Goal: Task Accomplishment & Management: Manage account settings

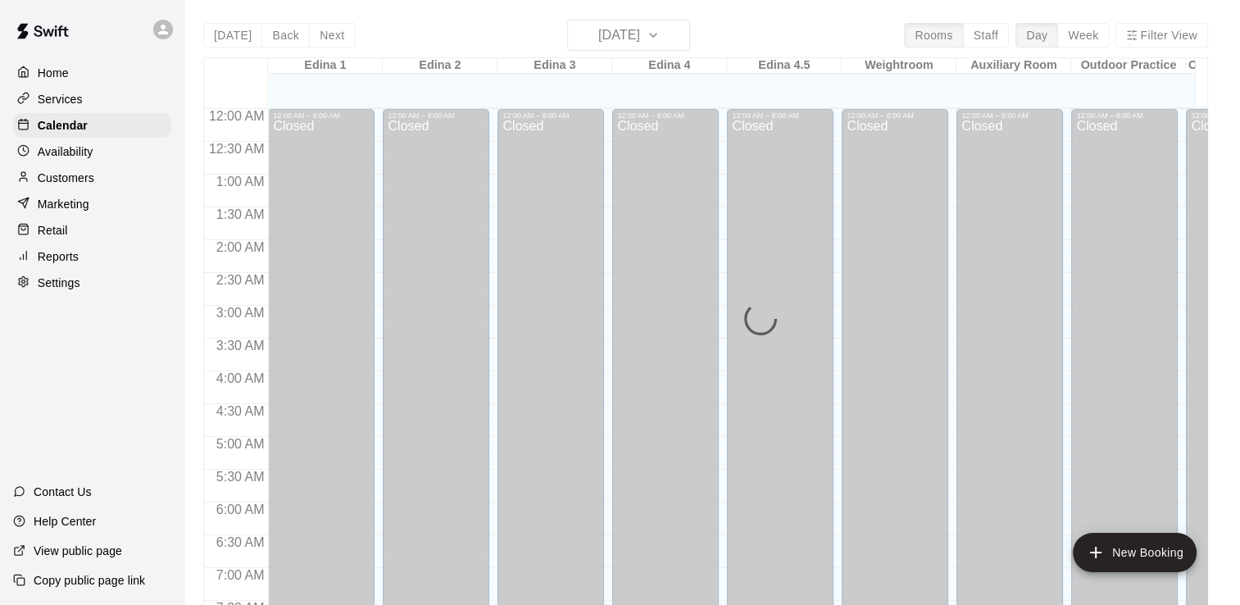
scroll to position [614, 0]
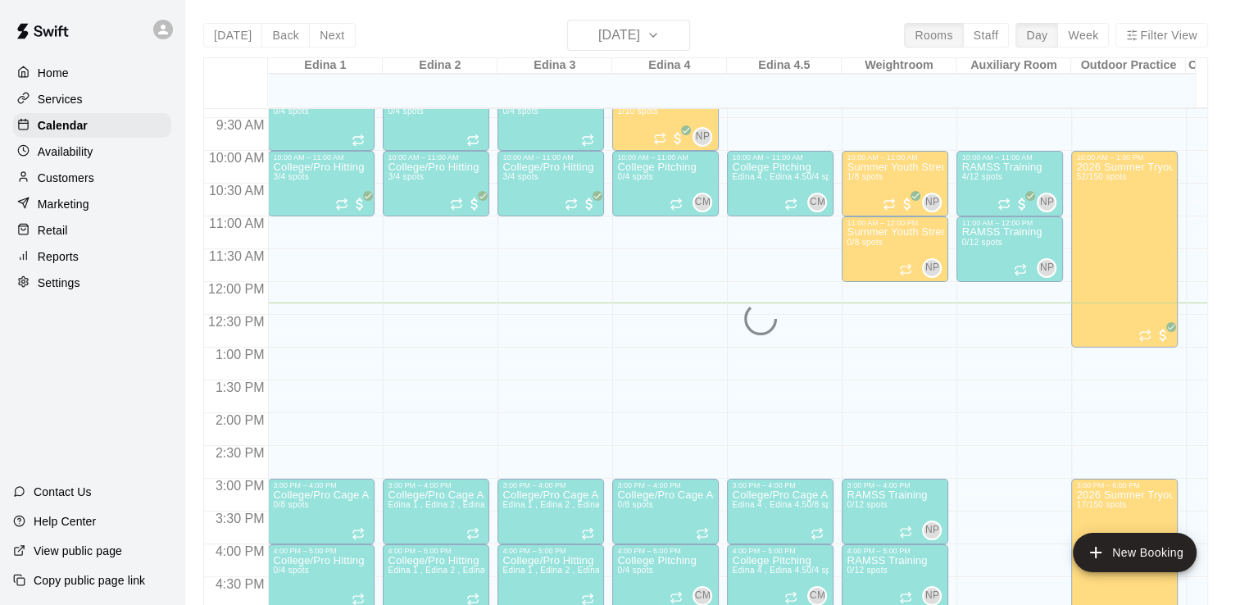
click at [105, 38] on div at bounding box center [92, 29] width 184 height 59
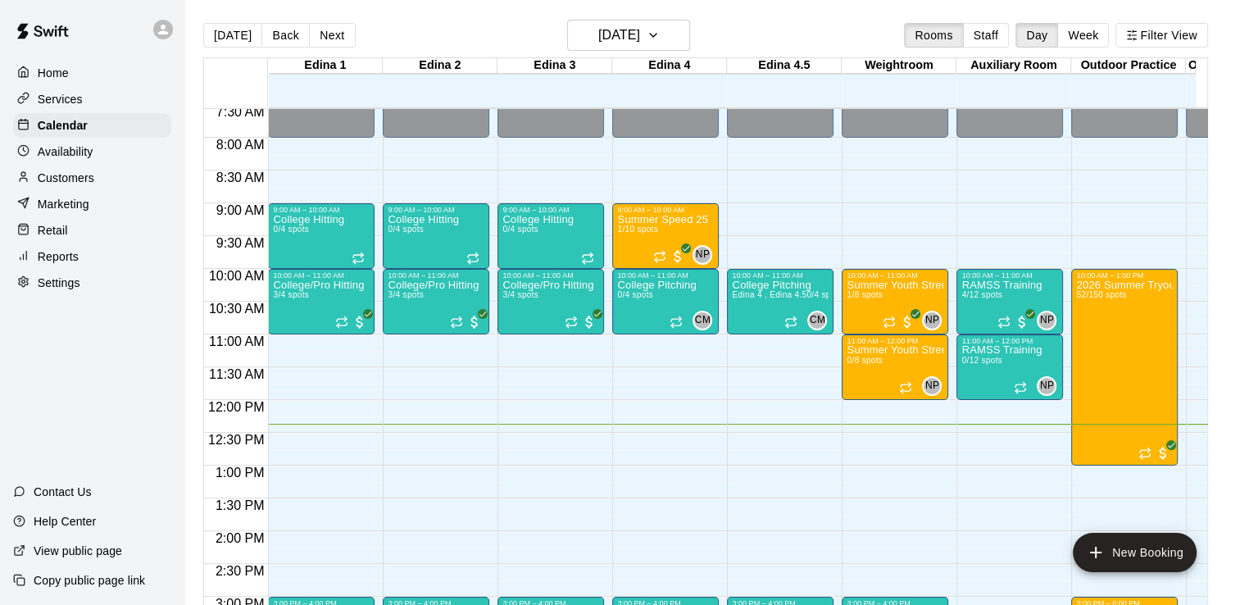
scroll to position [494, 0]
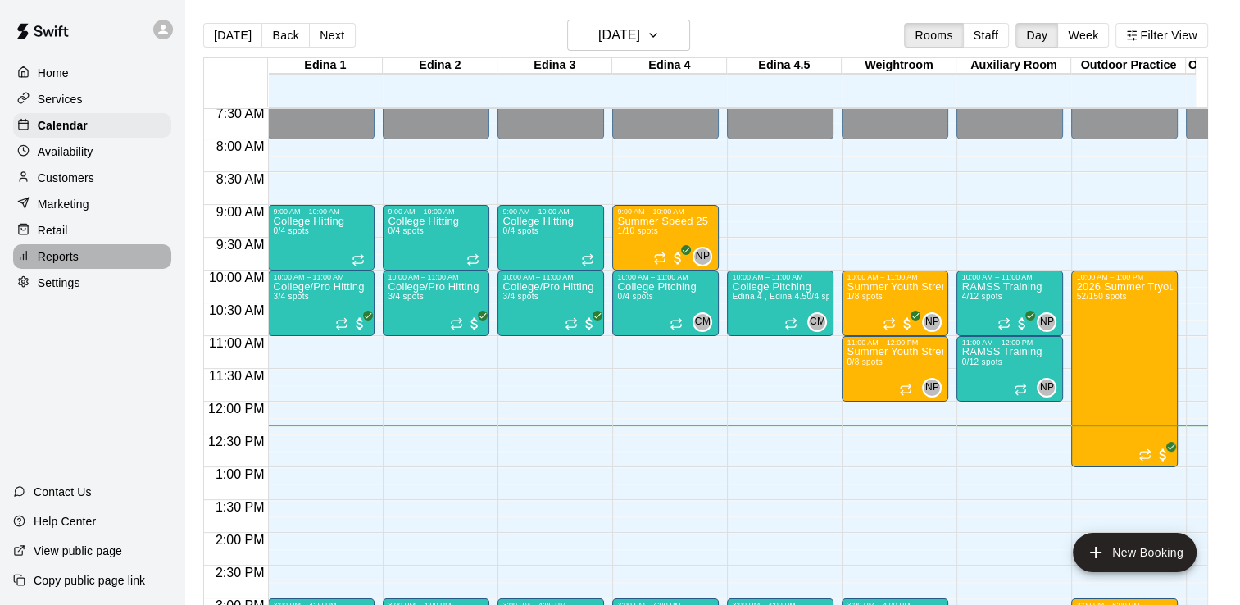
click at [66, 261] on p "Reports" at bounding box center [58, 256] width 41 height 16
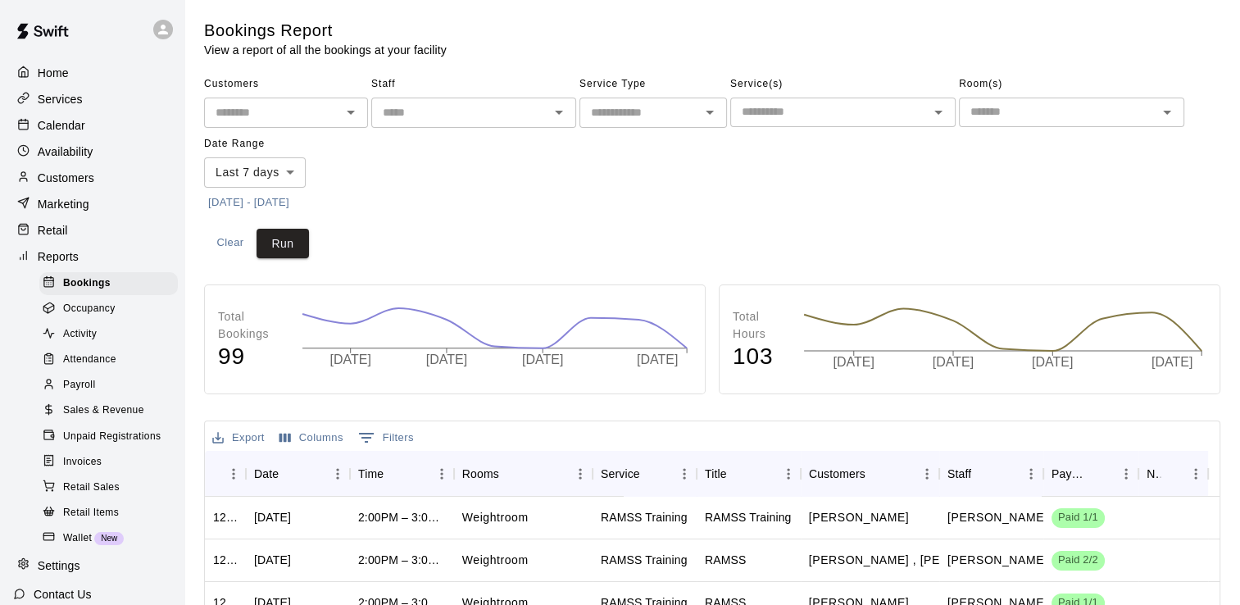
click at [99, 419] on span "Sales & Revenue" at bounding box center [103, 410] width 81 height 16
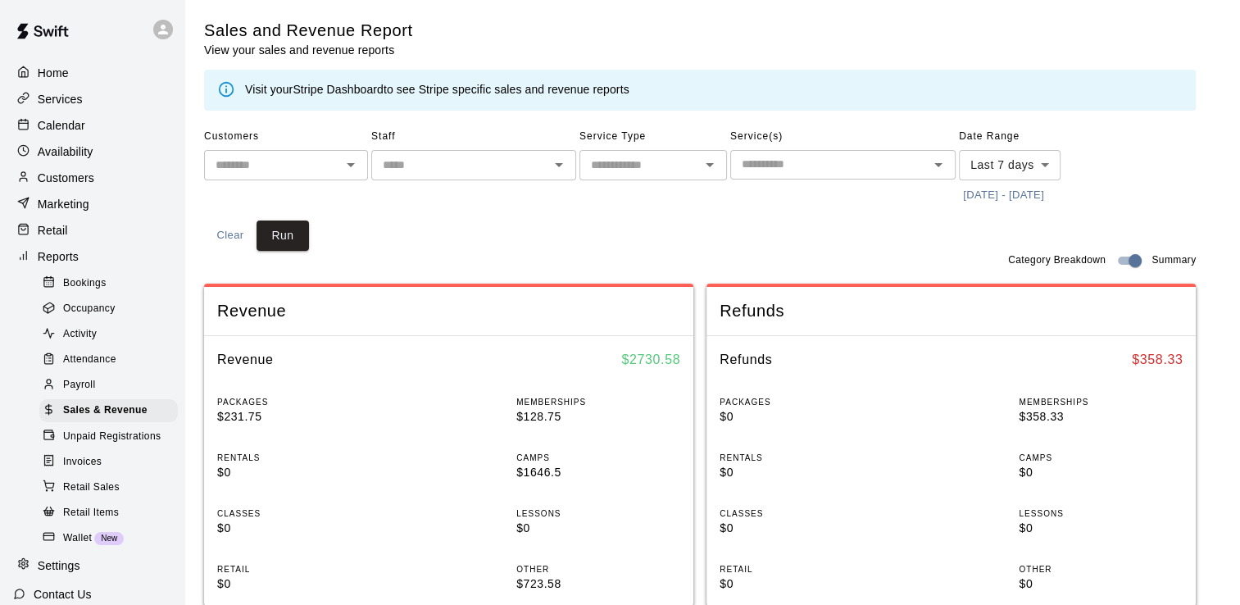
click at [79, 185] on p "Customers" at bounding box center [66, 178] width 57 height 16
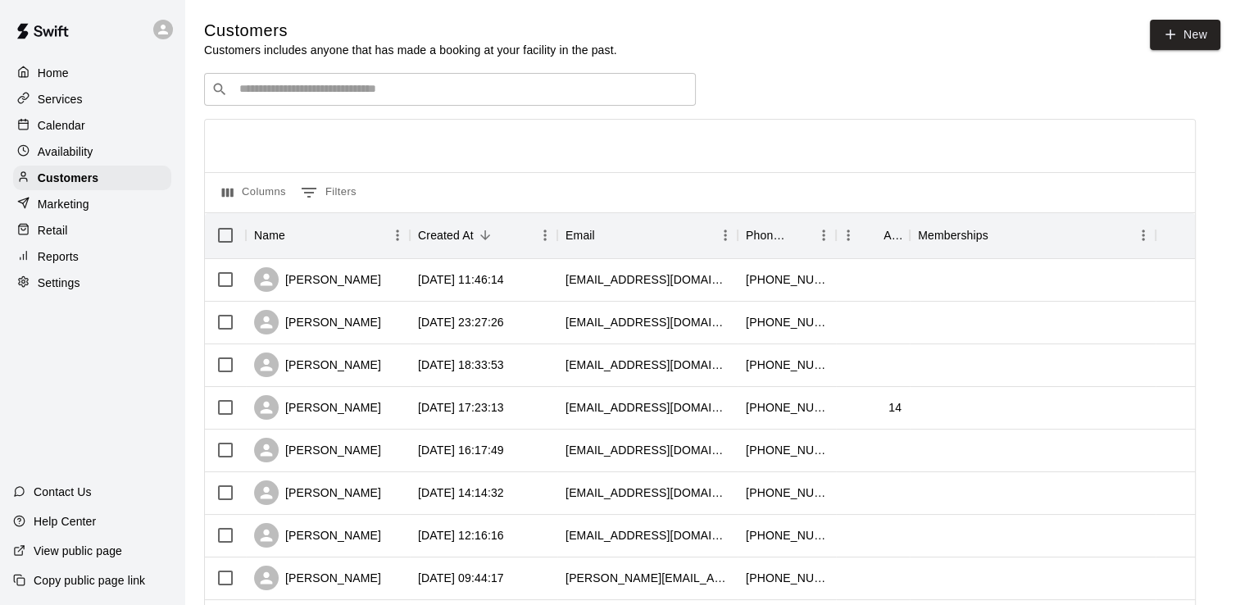
click at [361, 87] on input "Search customers by name or email" at bounding box center [461, 89] width 454 height 16
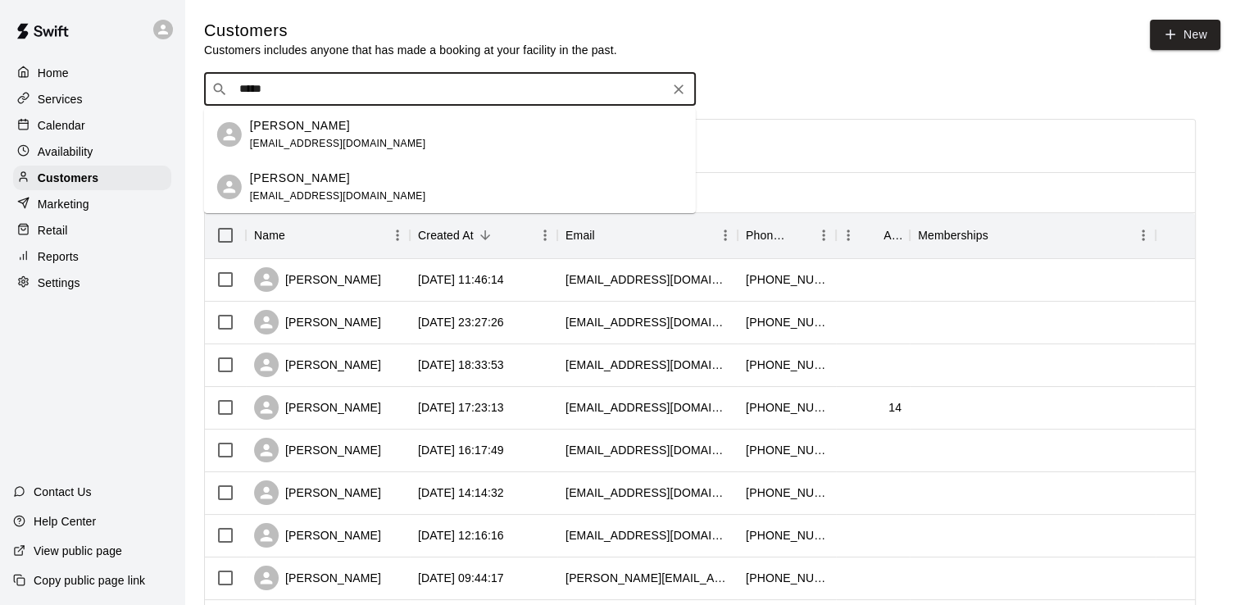
type input "******"
click at [313, 127] on p "[PERSON_NAME]" at bounding box center [300, 125] width 100 height 17
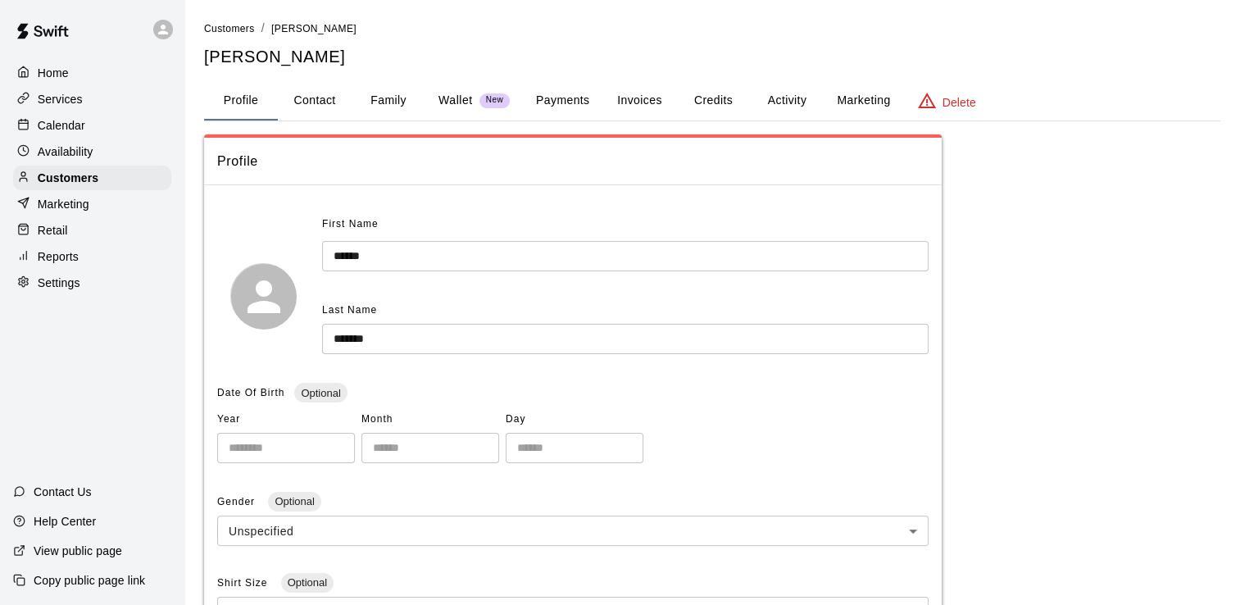
click at [391, 100] on button "Family" at bounding box center [389, 100] width 74 height 39
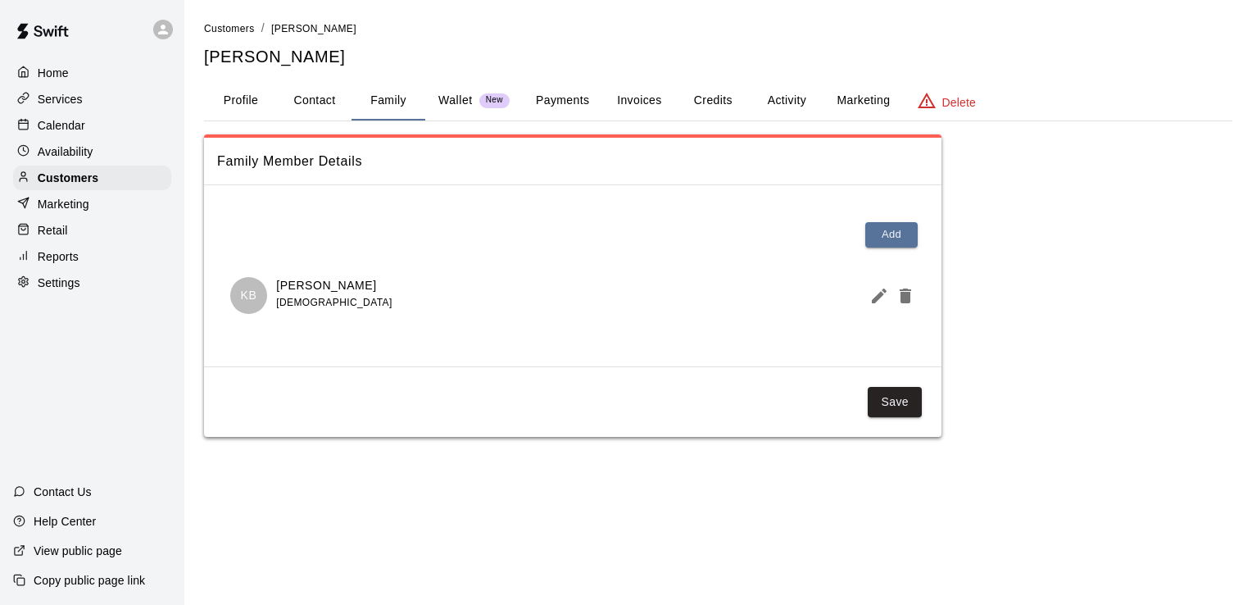
click at [563, 96] on button "Payments" at bounding box center [562, 100] width 79 height 39
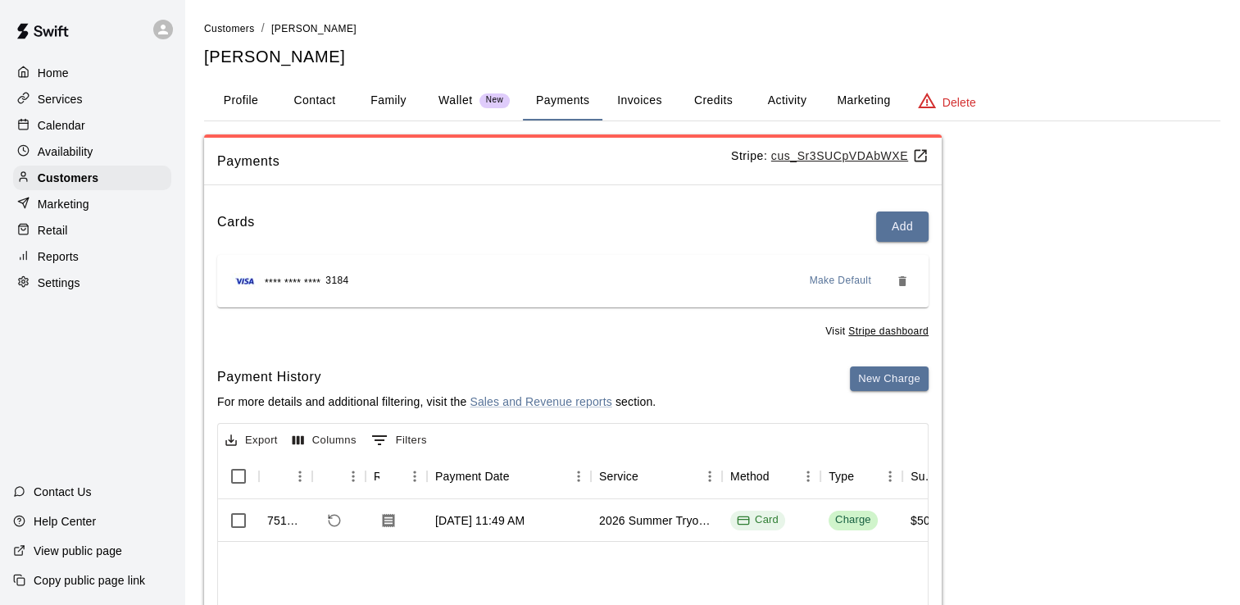
click at [309, 99] on button "Contact" at bounding box center [315, 100] width 74 height 39
select select "**"
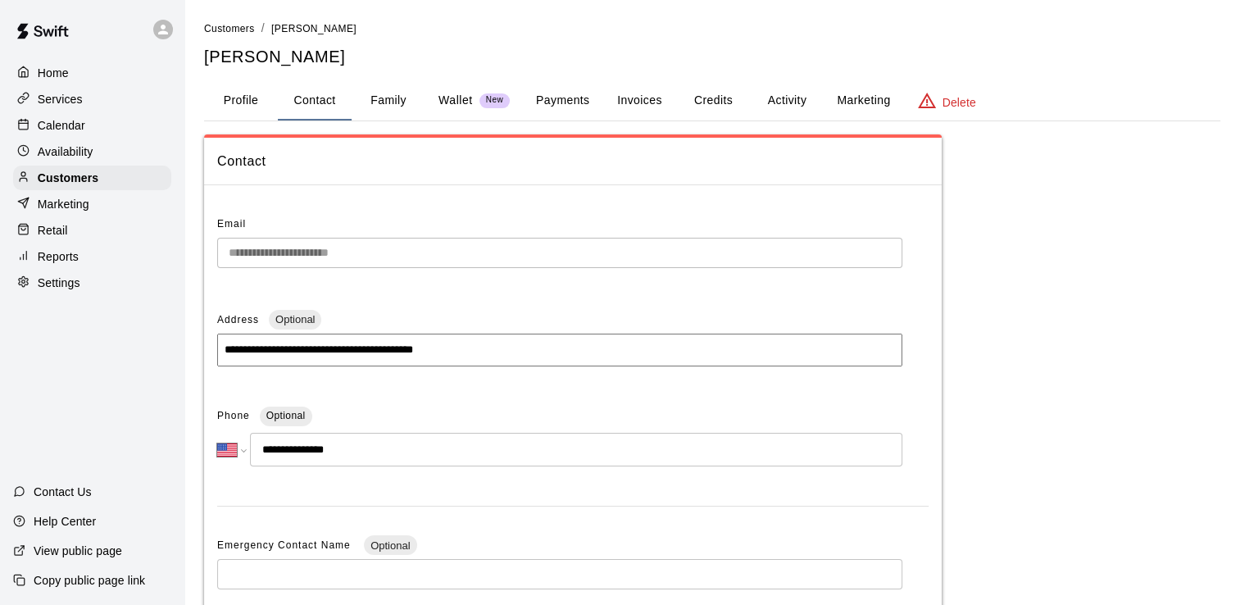
click at [247, 100] on button "Profile" at bounding box center [241, 100] width 74 height 39
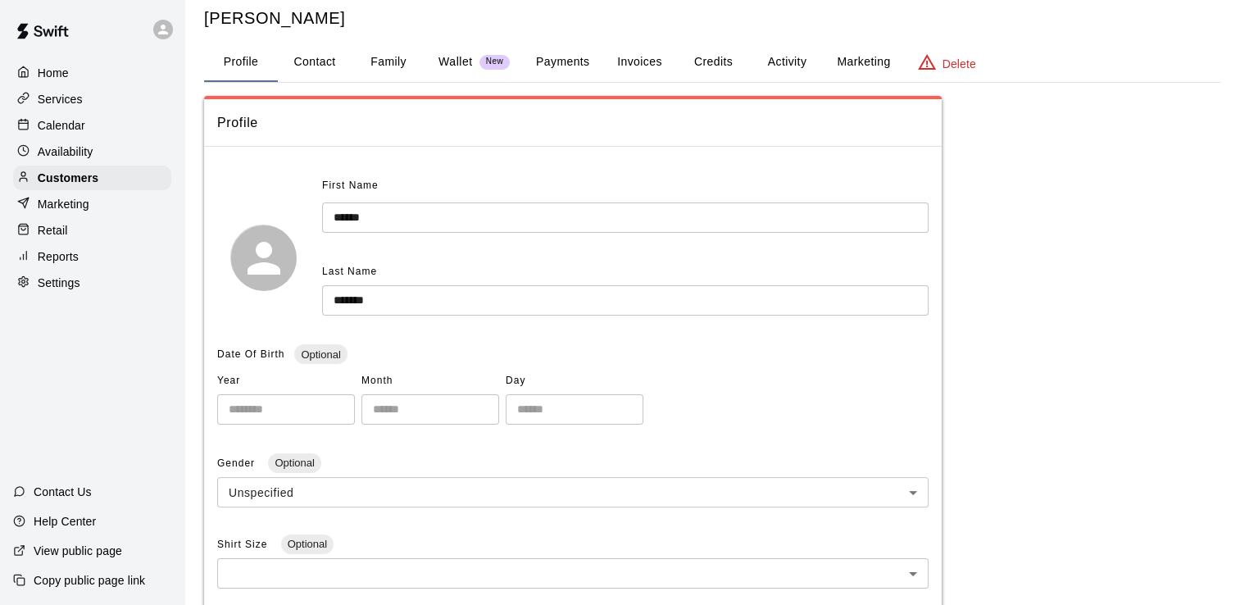
scroll to position [36, 0]
click at [325, 61] on button "Contact" at bounding box center [315, 64] width 74 height 39
select select "**"
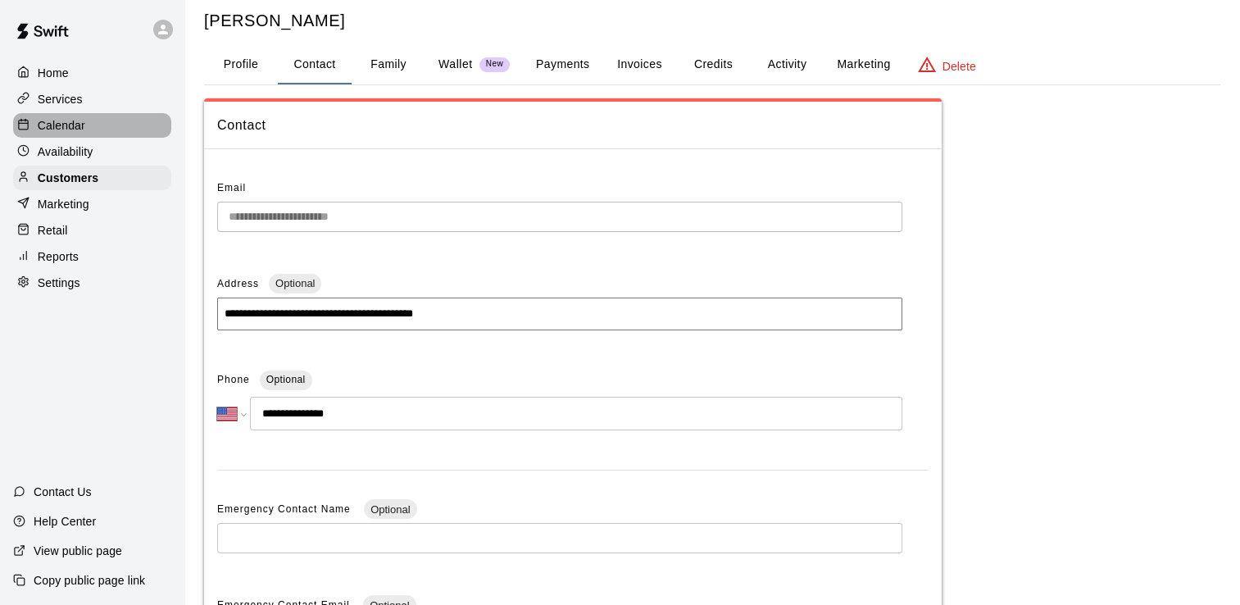
click at [66, 132] on p "Calendar" at bounding box center [62, 125] width 48 height 16
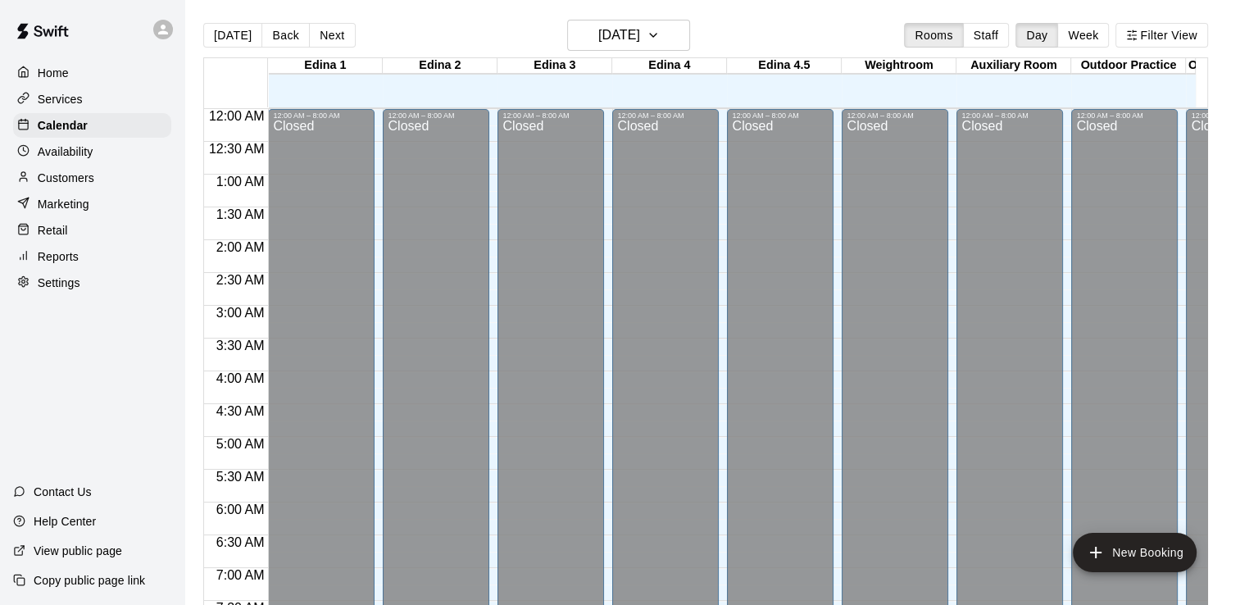
click at [75, 97] on p "Services" at bounding box center [60, 99] width 45 height 16
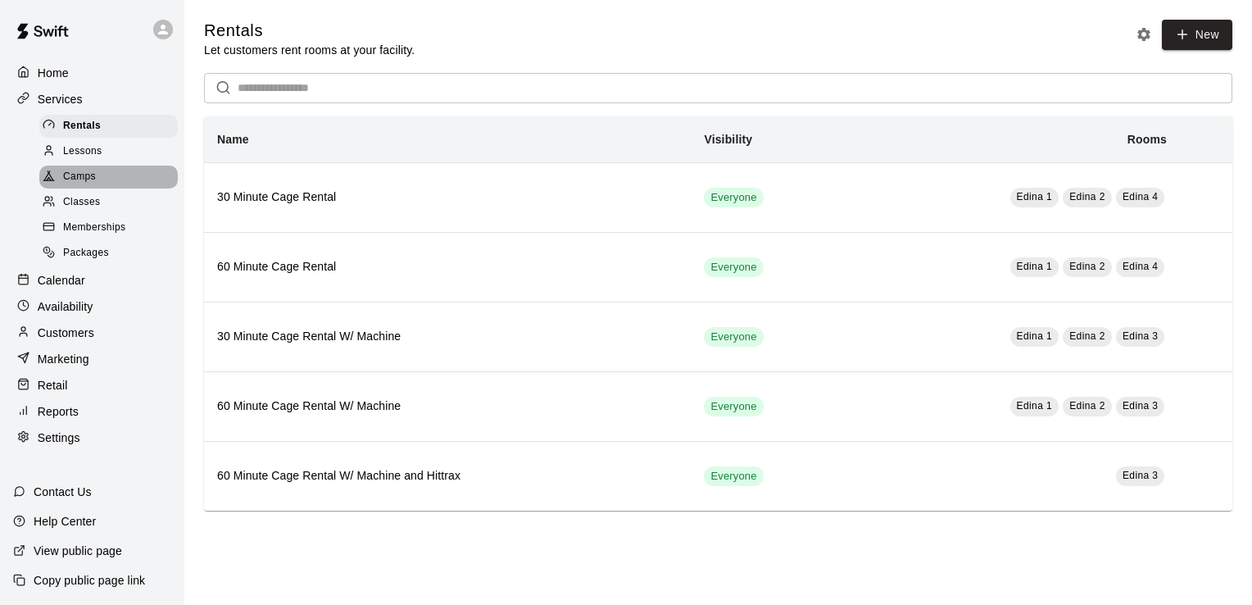
click at [83, 182] on span "Camps" at bounding box center [79, 177] width 33 height 16
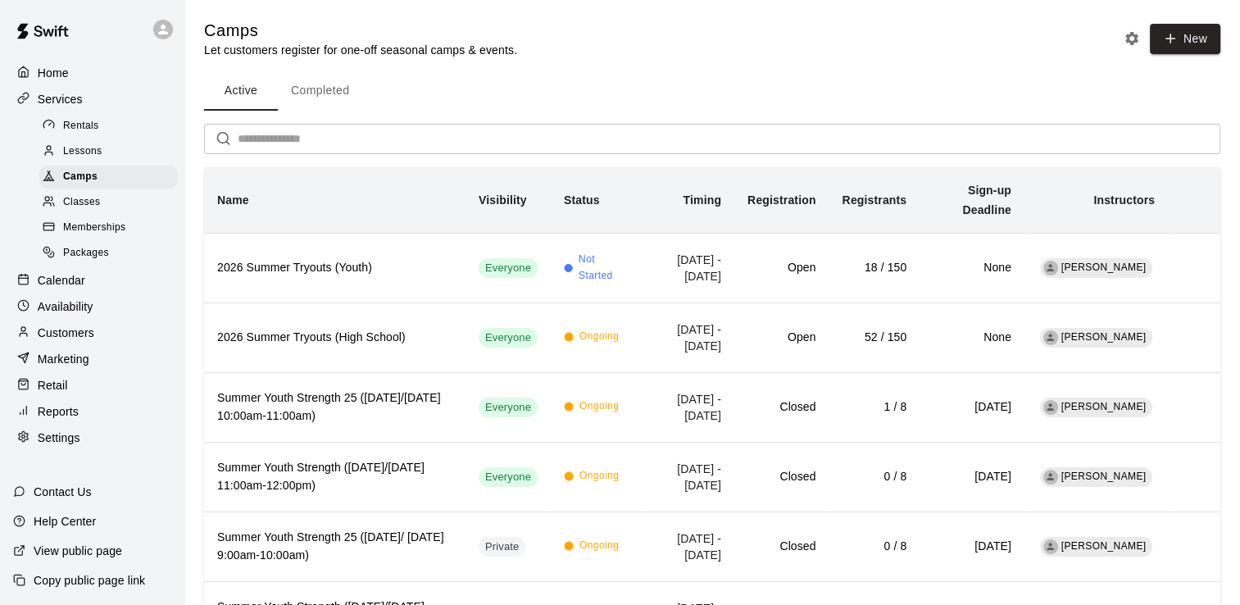
click at [79, 288] on p "Calendar" at bounding box center [62, 280] width 48 height 16
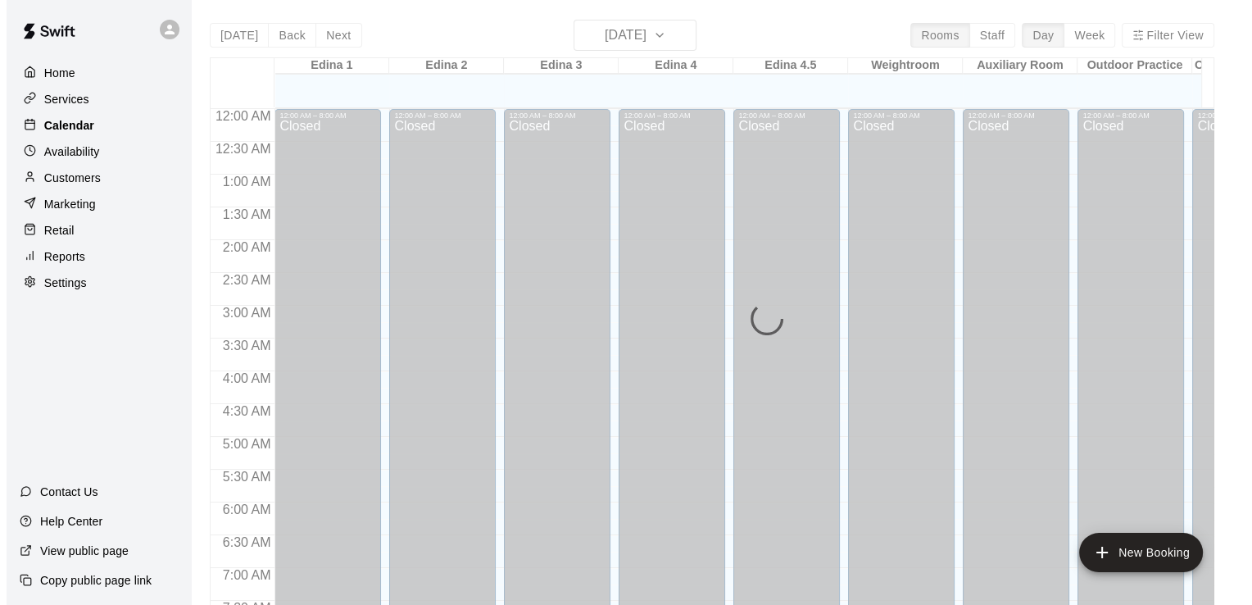
scroll to position [880, 0]
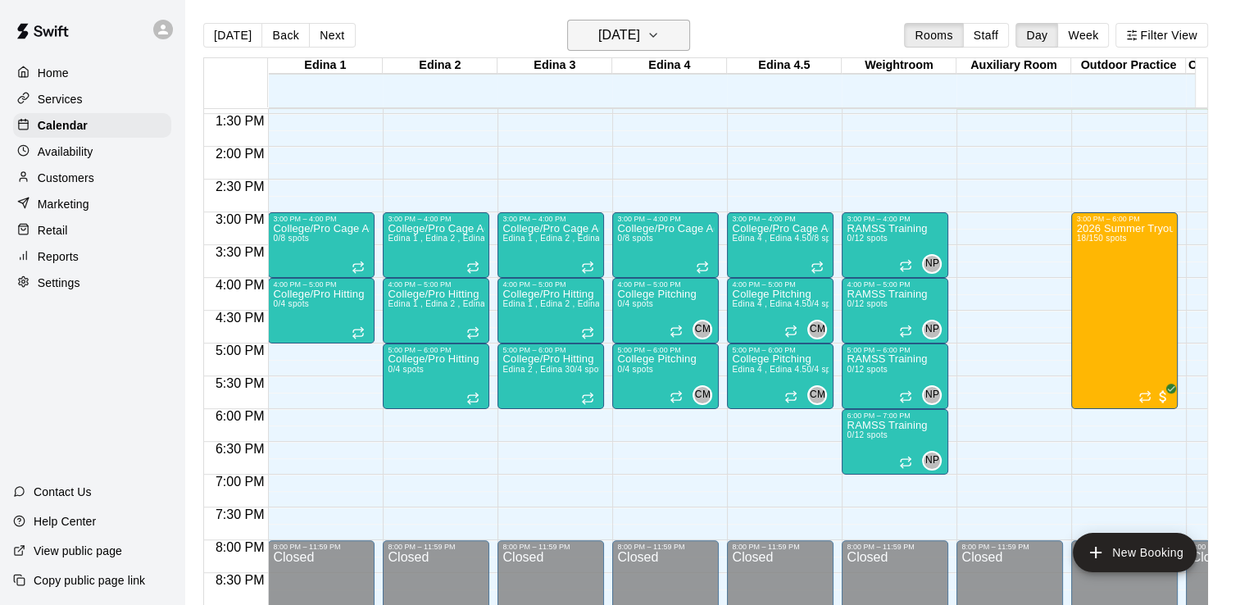
click at [656, 34] on icon "button" at bounding box center [653, 35] width 7 height 3
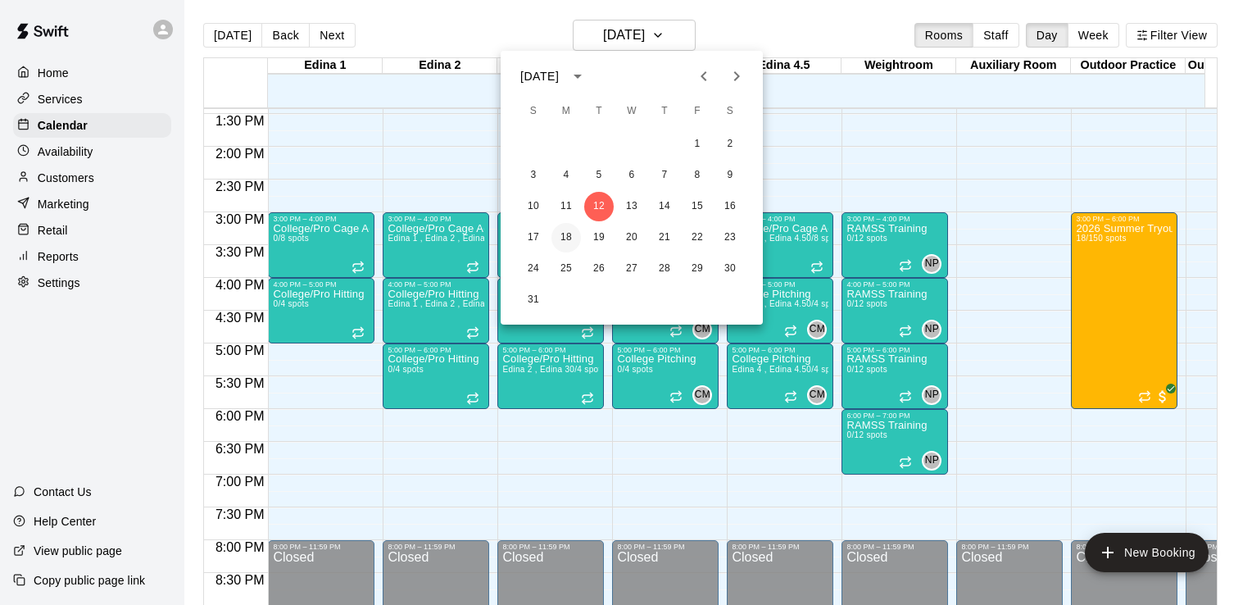
click at [570, 239] on button "18" at bounding box center [567, 238] width 30 height 30
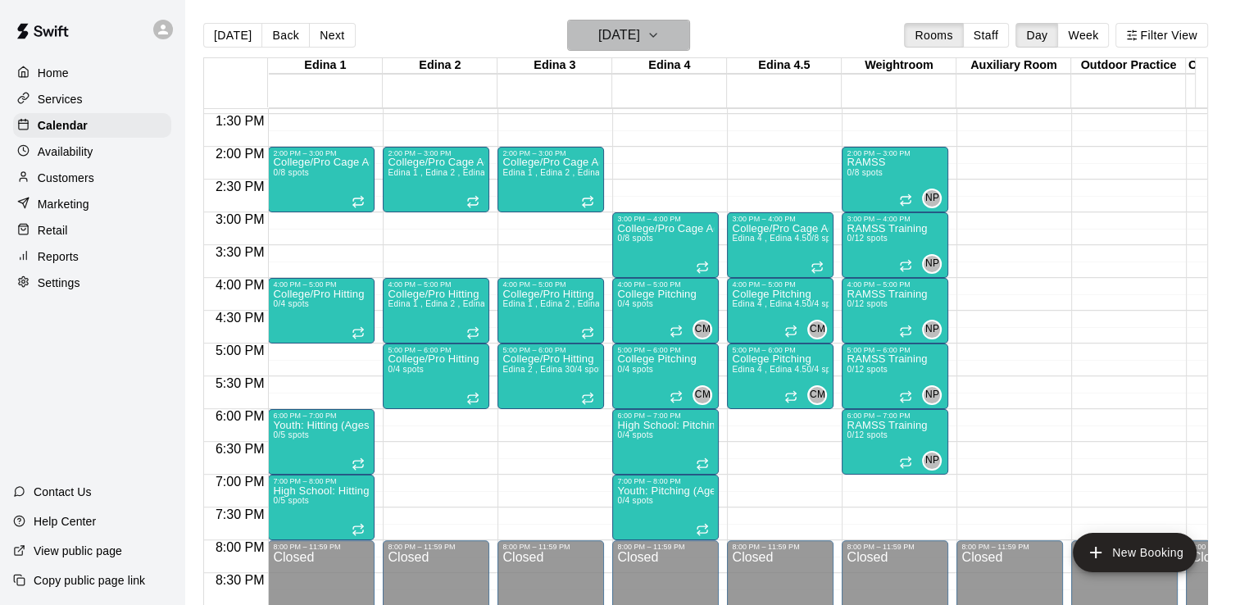
click at [660, 38] on icon "button" at bounding box center [653, 35] width 13 height 20
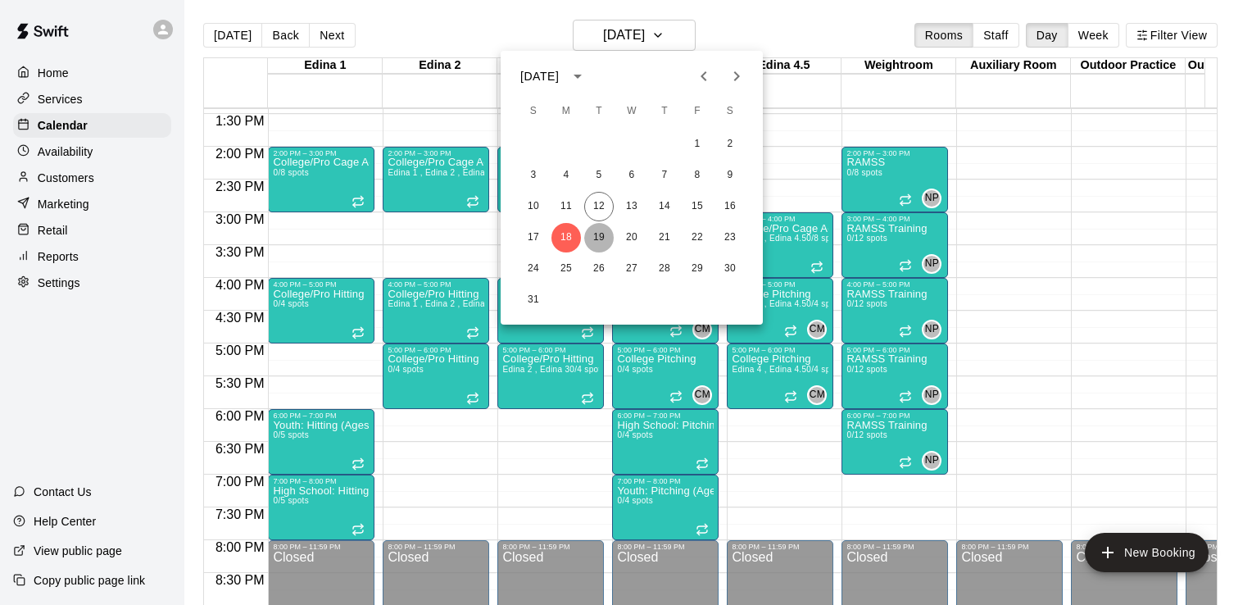
click at [603, 234] on button "19" at bounding box center [599, 238] width 30 height 30
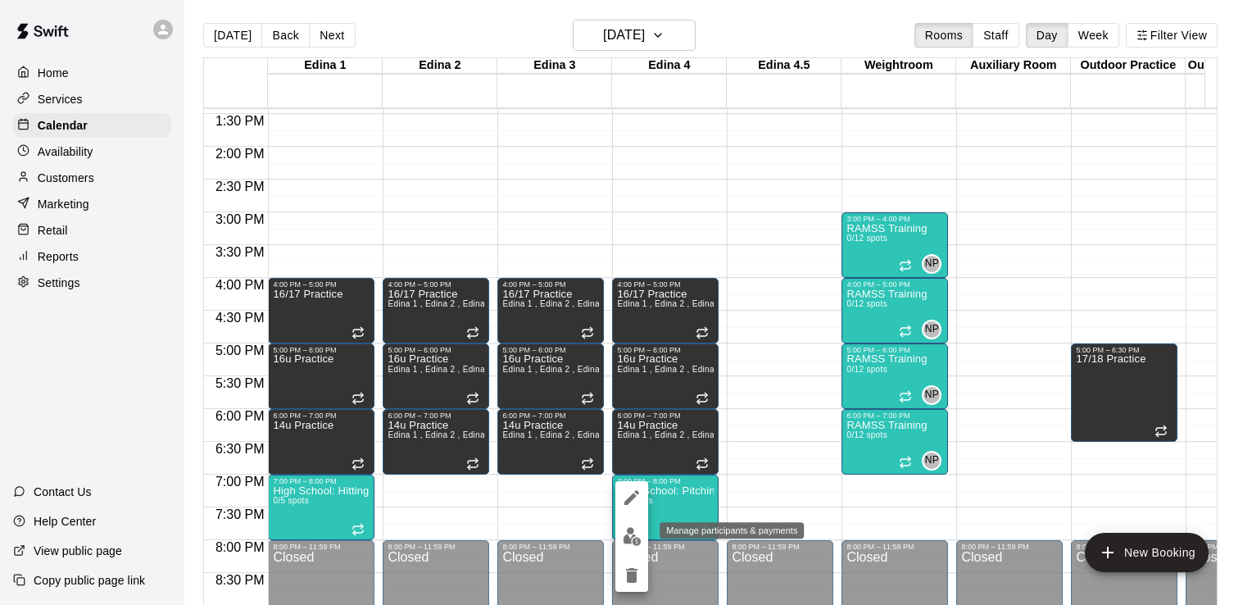
click at [628, 540] on img "edit" at bounding box center [632, 536] width 19 height 19
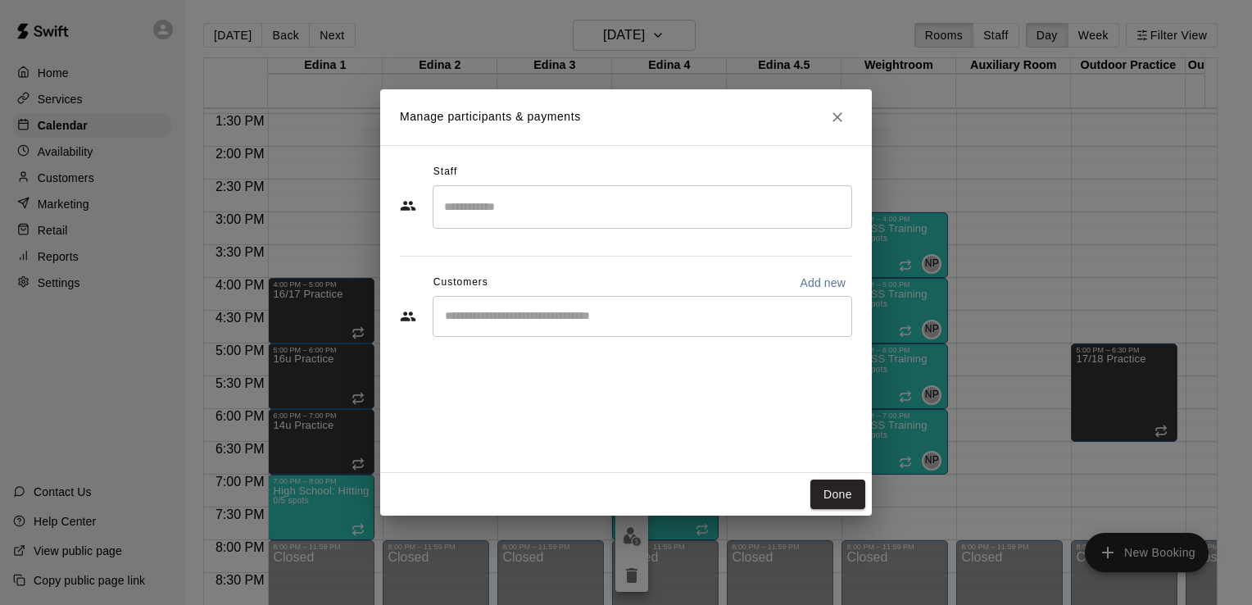
click at [632, 195] on input "Search staff" at bounding box center [642, 207] width 405 height 29
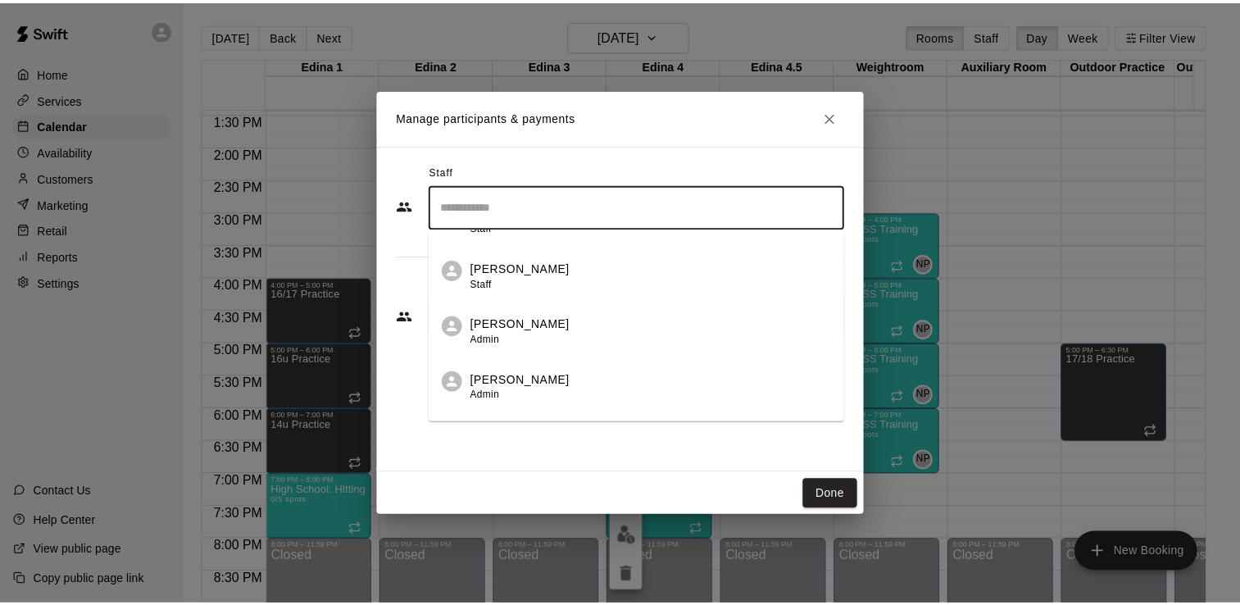
scroll to position [419, 0]
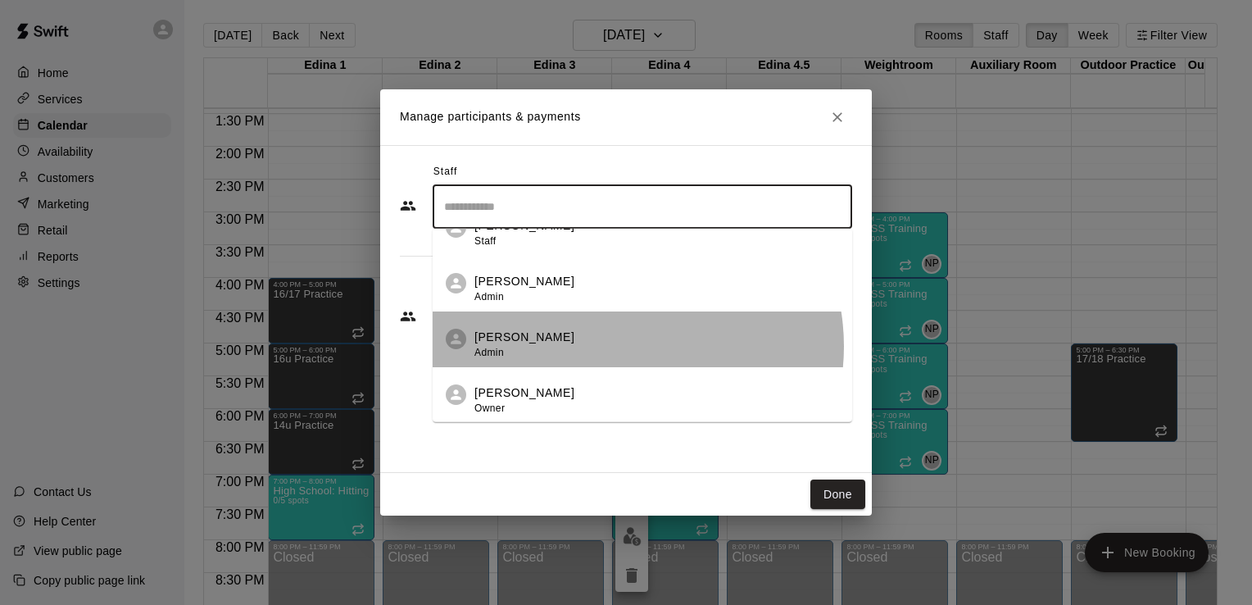
click at [621, 346] on div "[PERSON_NAME] Admin" at bounding box center [656, 345] width 365 height 32
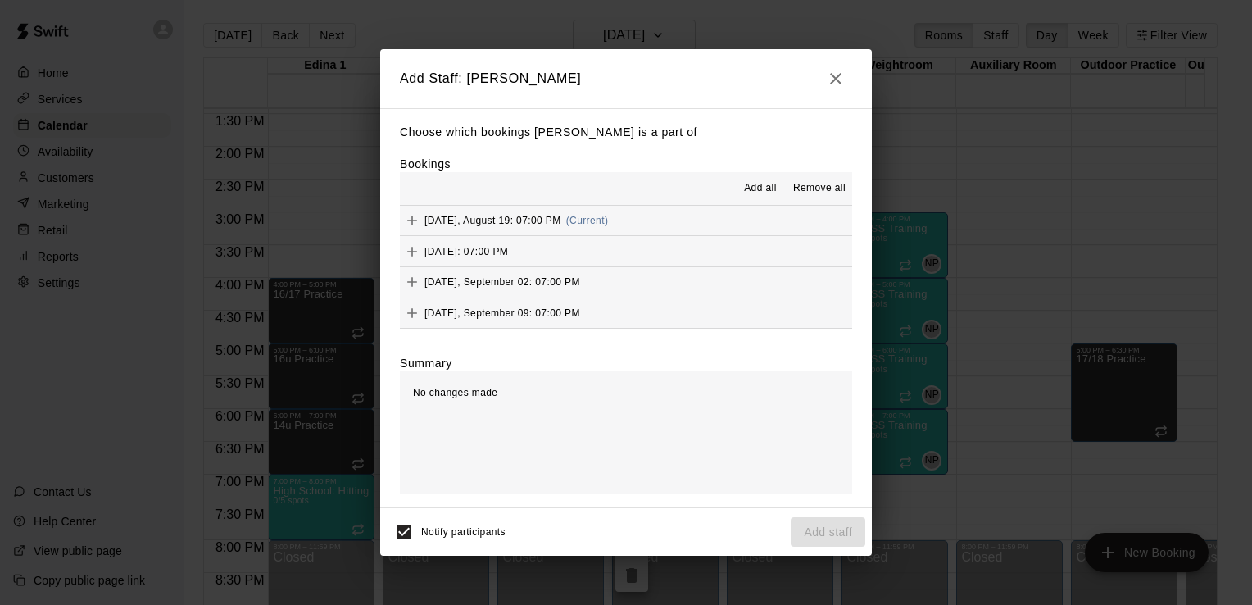
click at [761, 188] on span "Add all" at bounding box center [760, 188] width 33 height 16
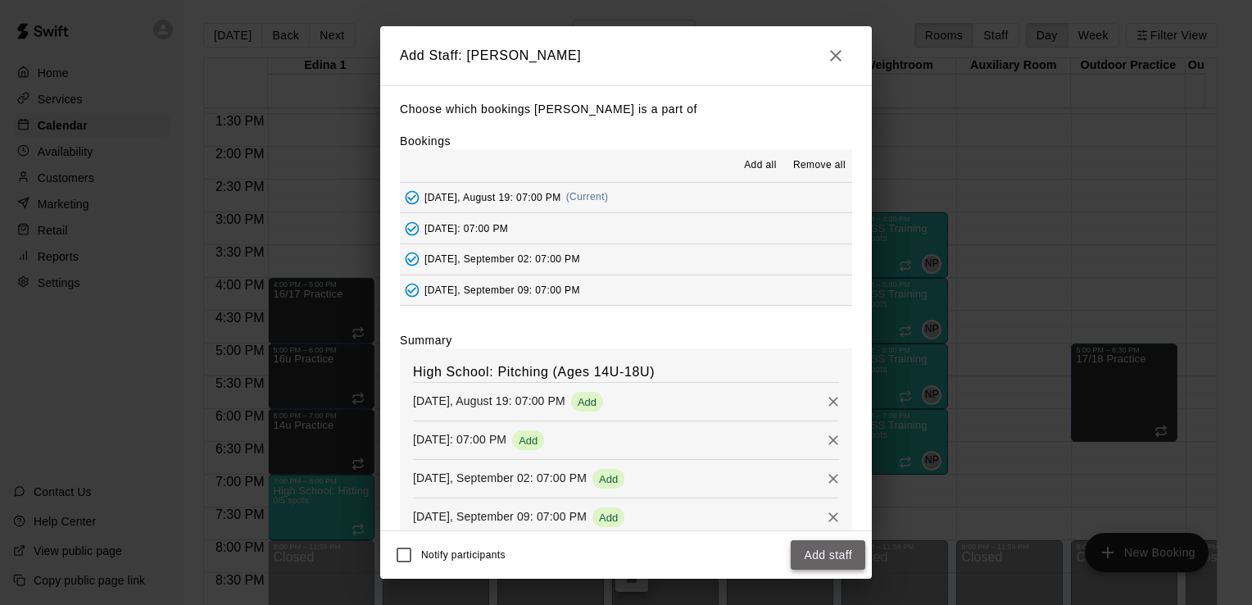
click at [834, 562] on button "Add staff" at bounding box center [828, 555] width 75 height 30
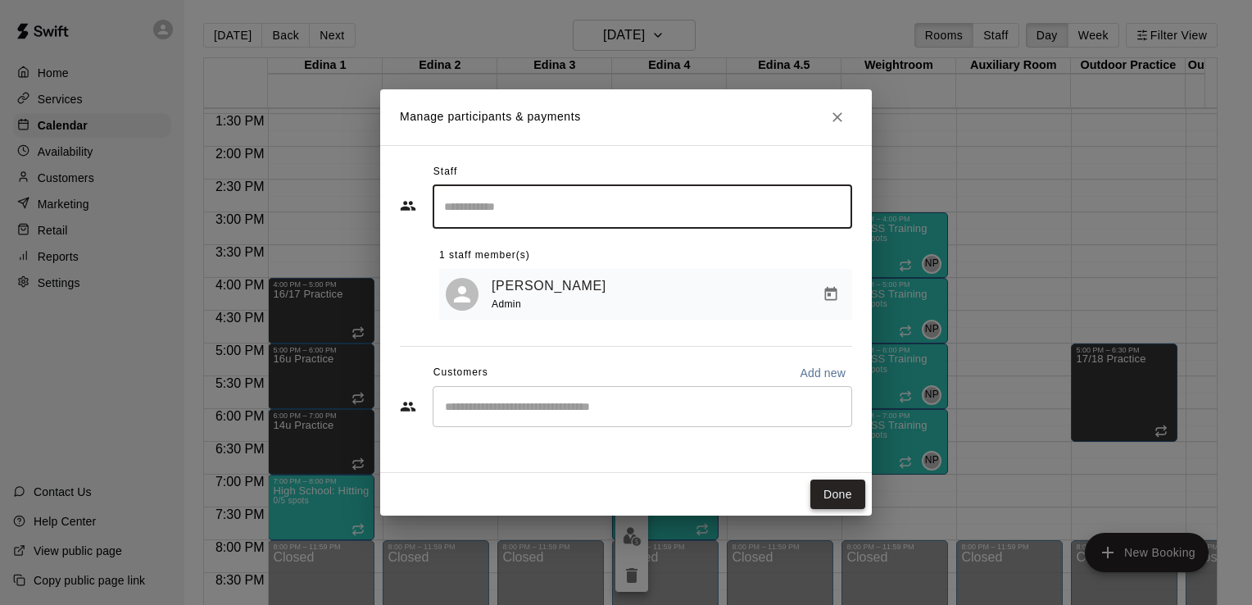
click at [849, 497] on button "Done" at bounding box center [837, 494] width 55 height 30
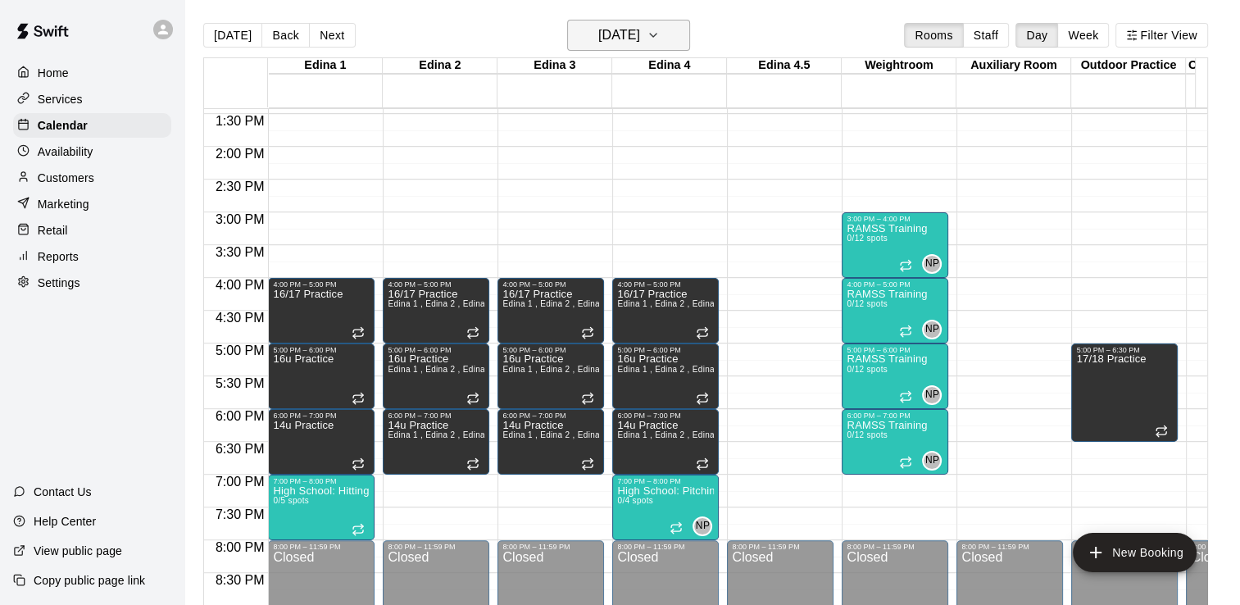
click at [660, 38] on icon "button" at bounding box center [653, 35] width 13 height 20
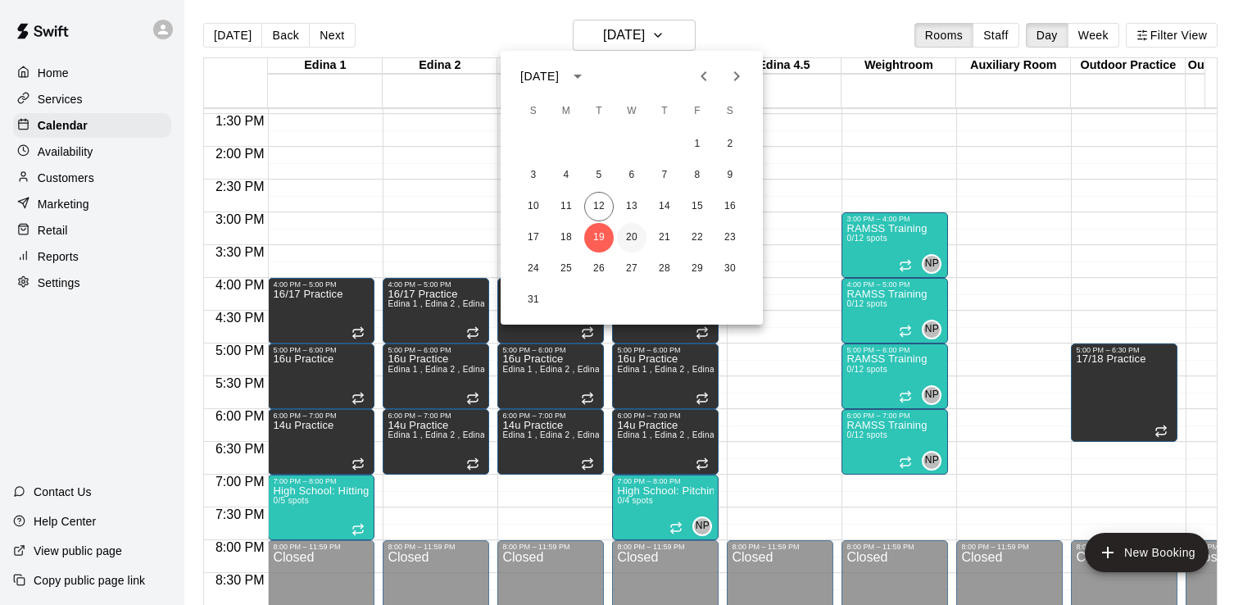
click at [636, 237] on button "20" at bounding box center [632, 238] width 30 height 30
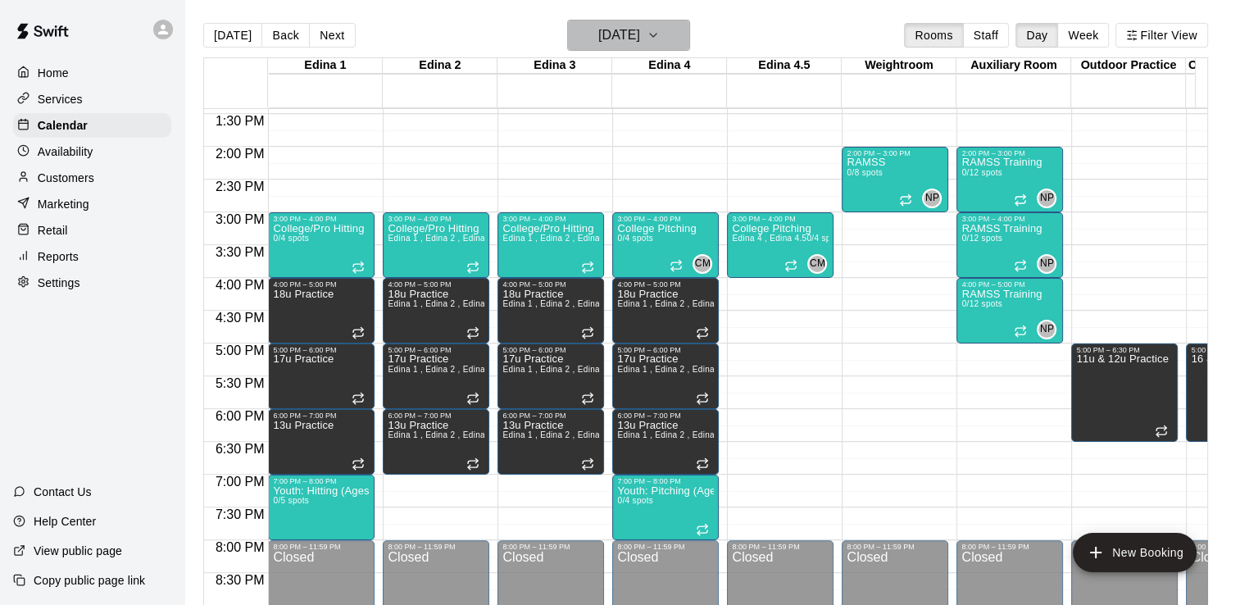
click at [660, 38] on icon "button" at bounding box center [653, 35] width 13 height 20
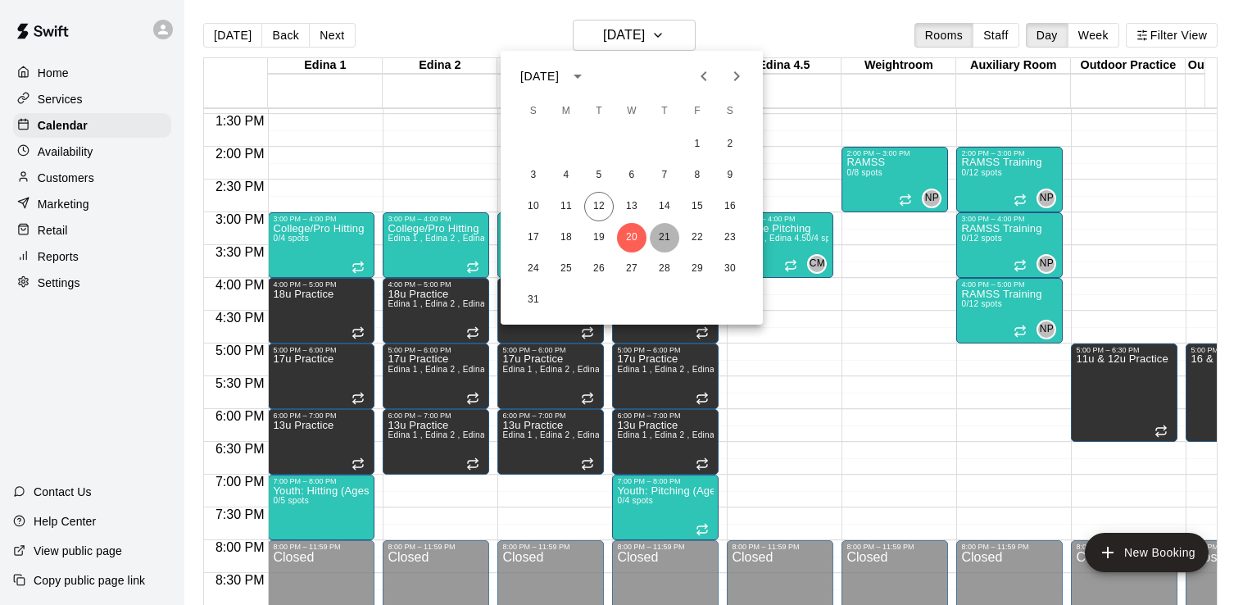
click at [665, 238] on button "21" at bounding box center [665, 238] width 30 height 30
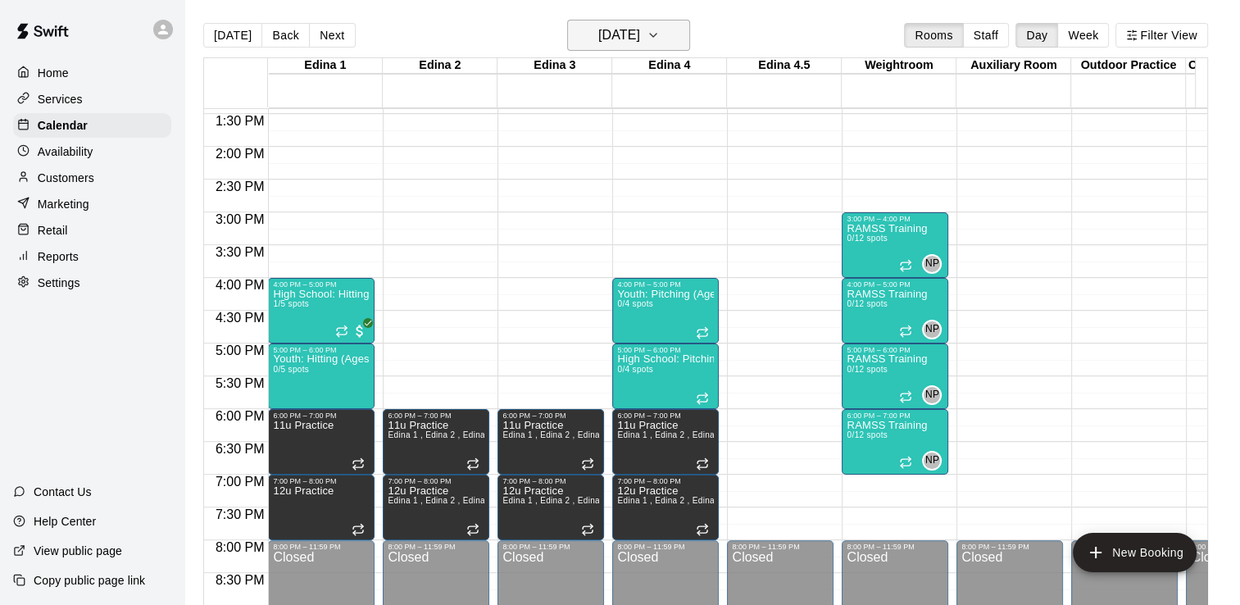
click at [660, 31] on icon "button" at bounding box center [653, 35] width 13 height 20
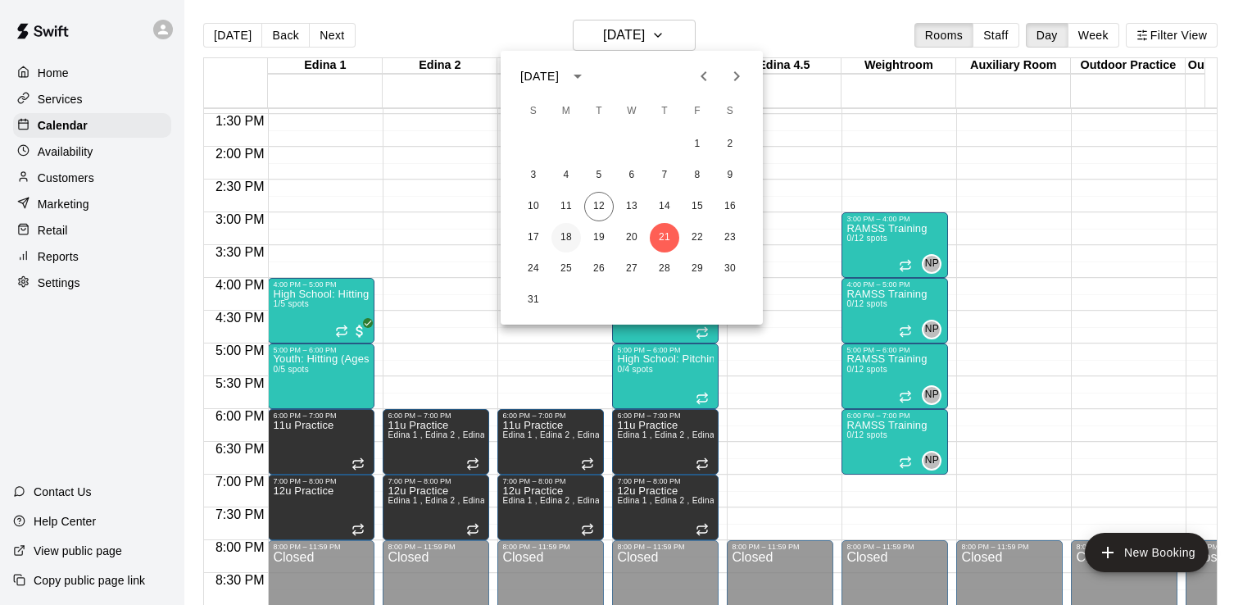
click at [562, 230] on button "18" at bounding box center [567, 238] width 30 height 30
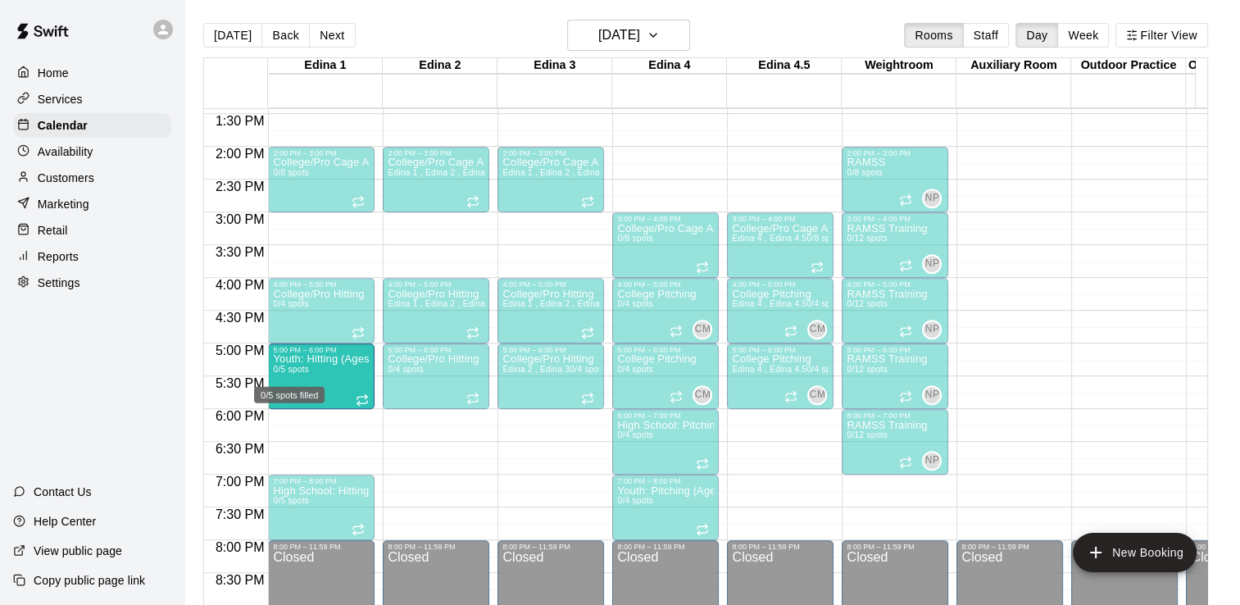
drag, startPoint x: 305, startPoint y: 425, endPoint x: 305, endPoint y: 370, distance: 54.1
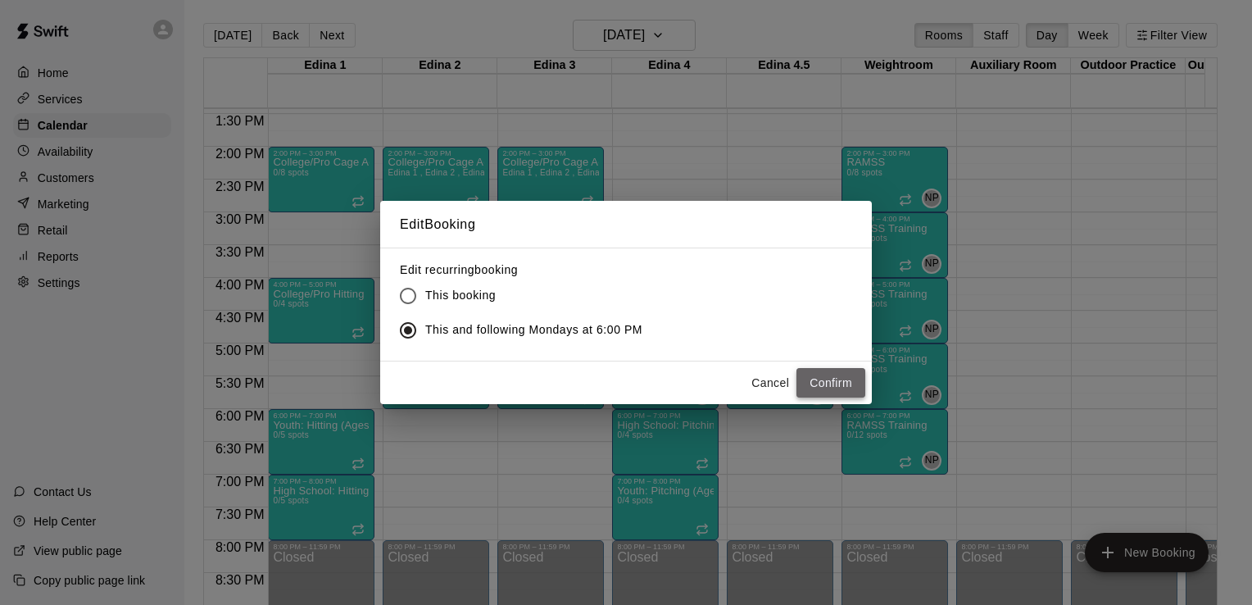
click at [838, 379] on button "Confirm" at bounding box center [831, 383] width 69 height 30
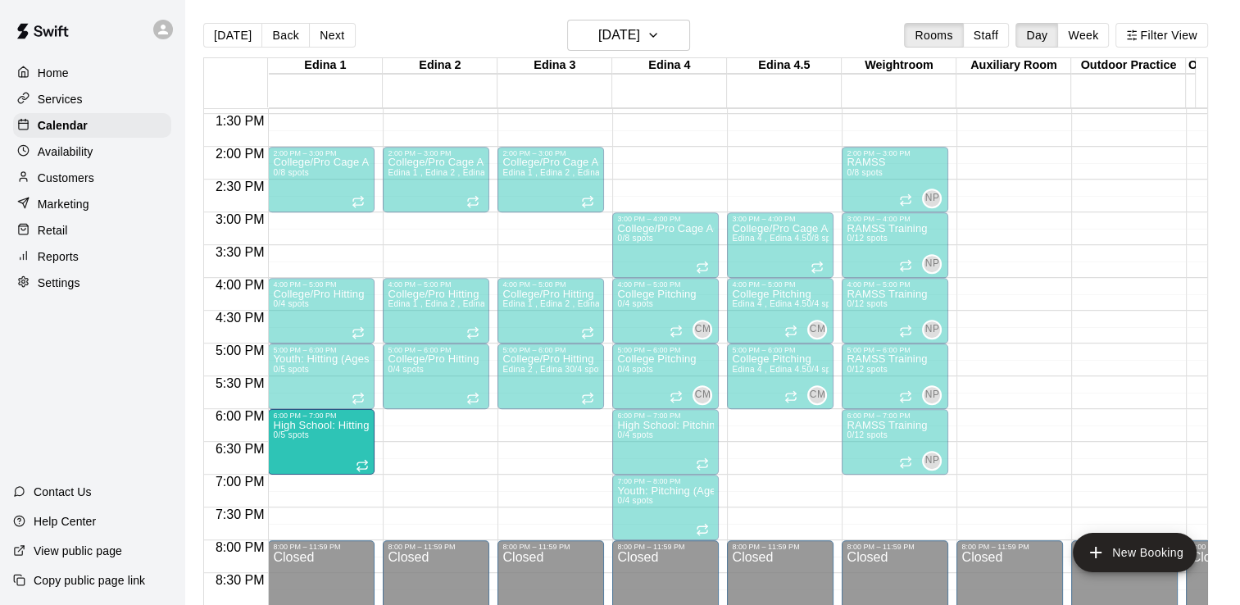
drag, startPoint x: 332, startPoint y: 491, endPoint x: 326, endPoint y: 435, distance: 56.0
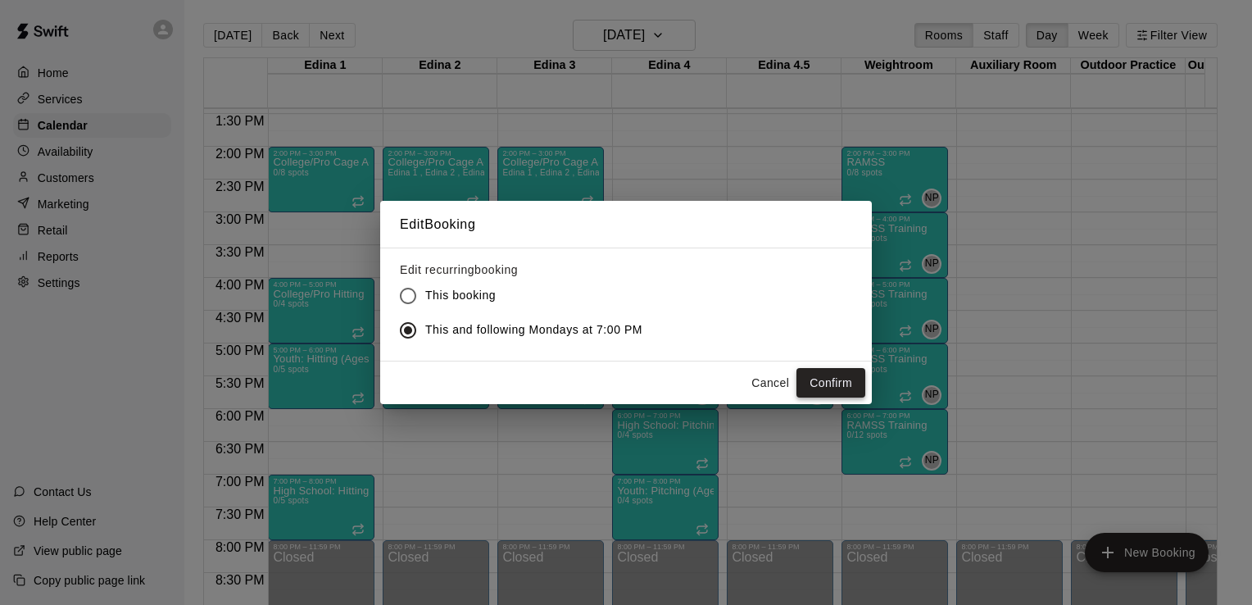
click at [826, 386] on button "Confirm" at bounding box center [831, 383] width 69 height 30
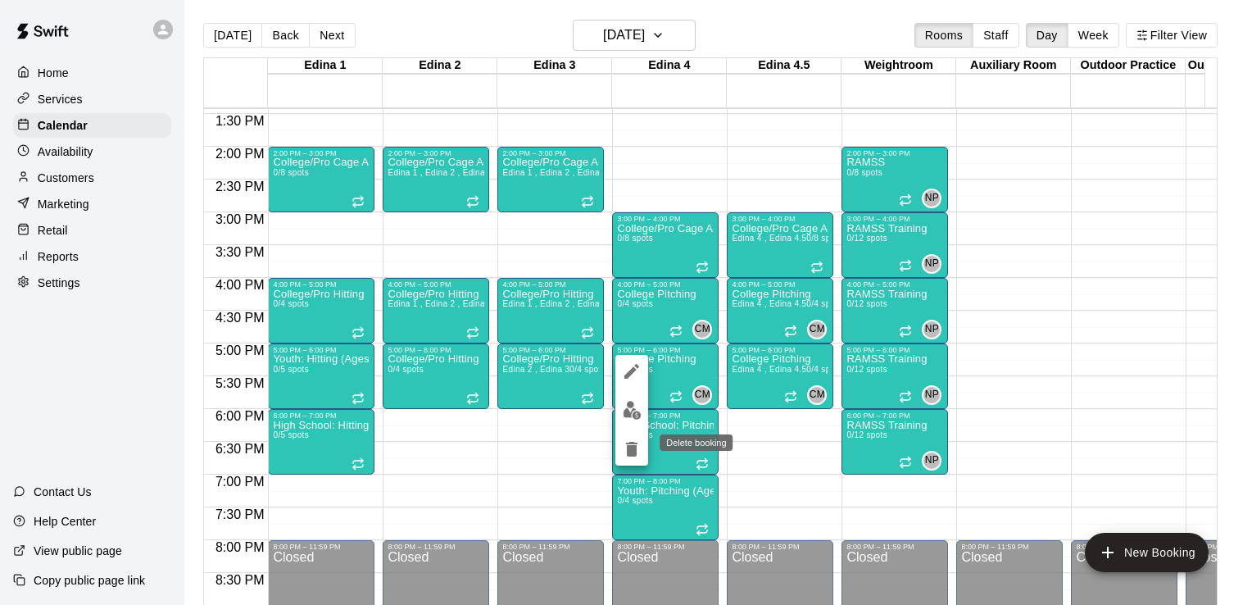
click at [632, 452] on icon "delete" at bounding box center [631, 449] width 11 height 15
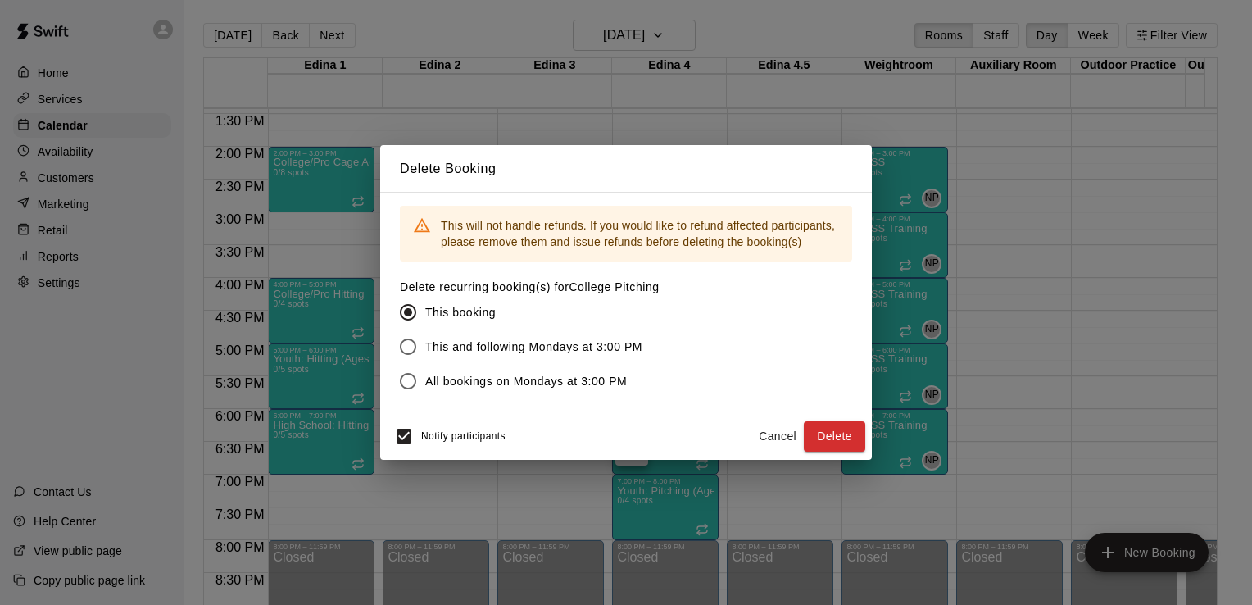
click at [774, 434] on button "Cancel" at bounding box center [777, 436] width 52 height 30
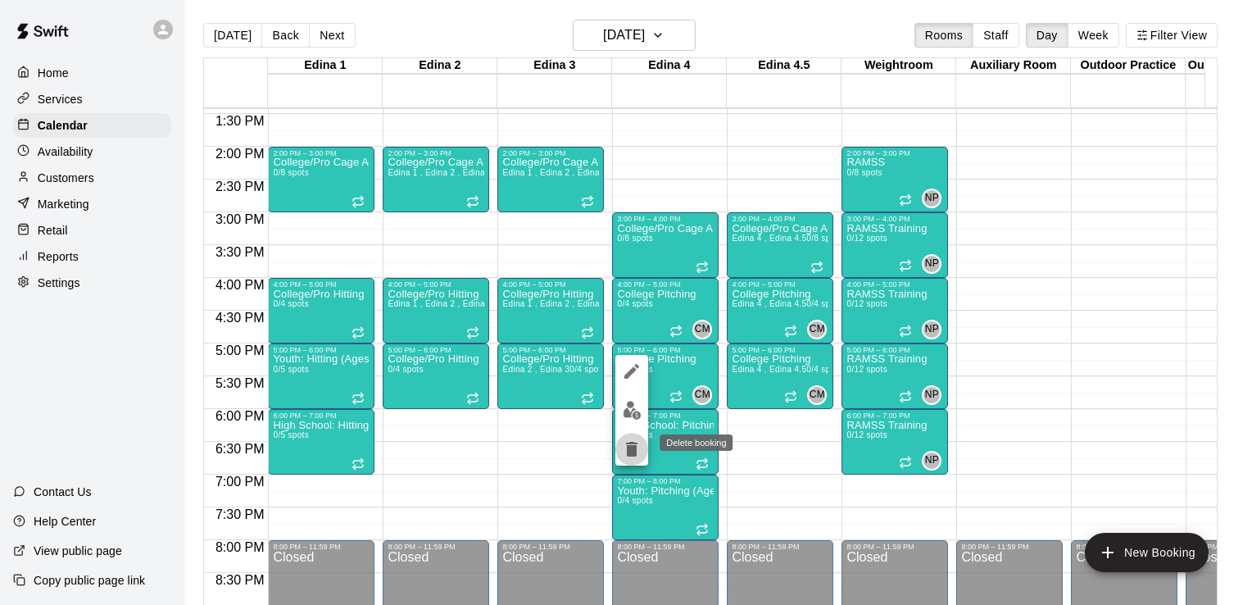
click at [632, 444] on icon "delete" at bounding box center [631, 449] width 11 height 15
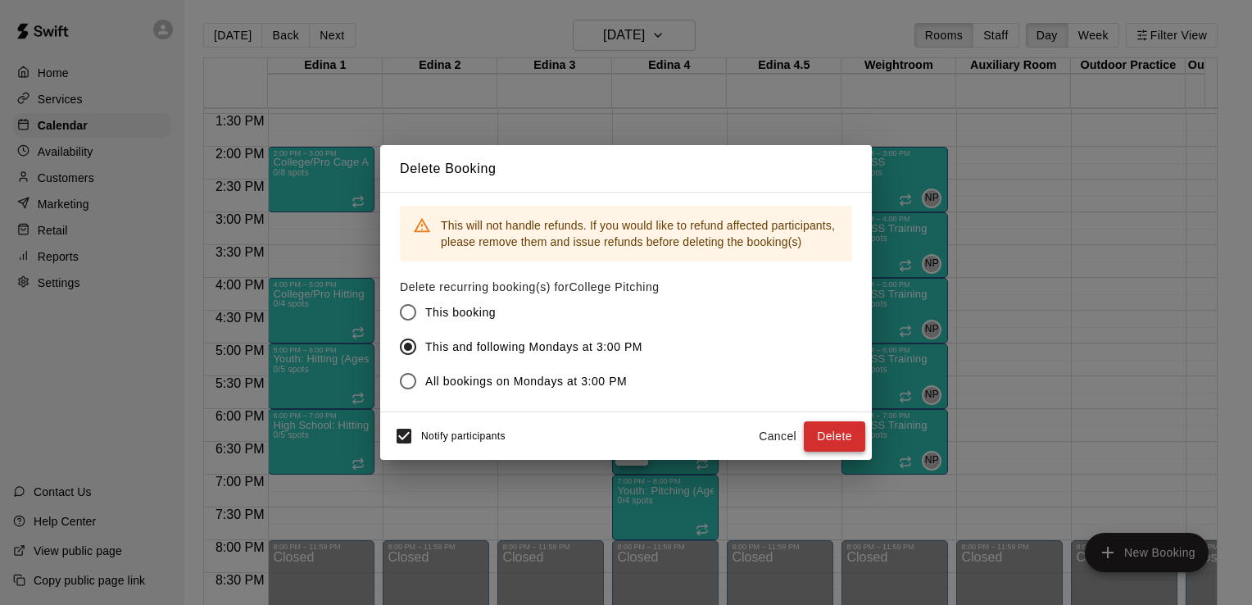
click at [846, 434] on button "Delete" at bounding box center [834, 436] width 61 height 30
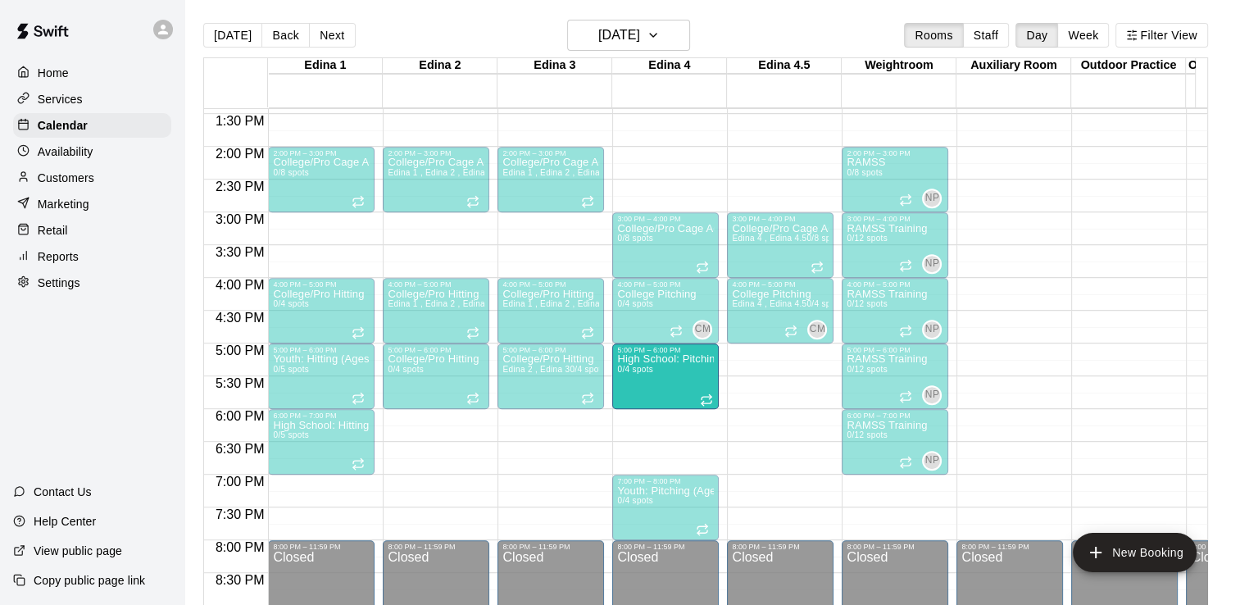
drag, startPoint x: 675, startPoint y: 421, endPoint x: 672, endPoint y: 366, distance: 55.8
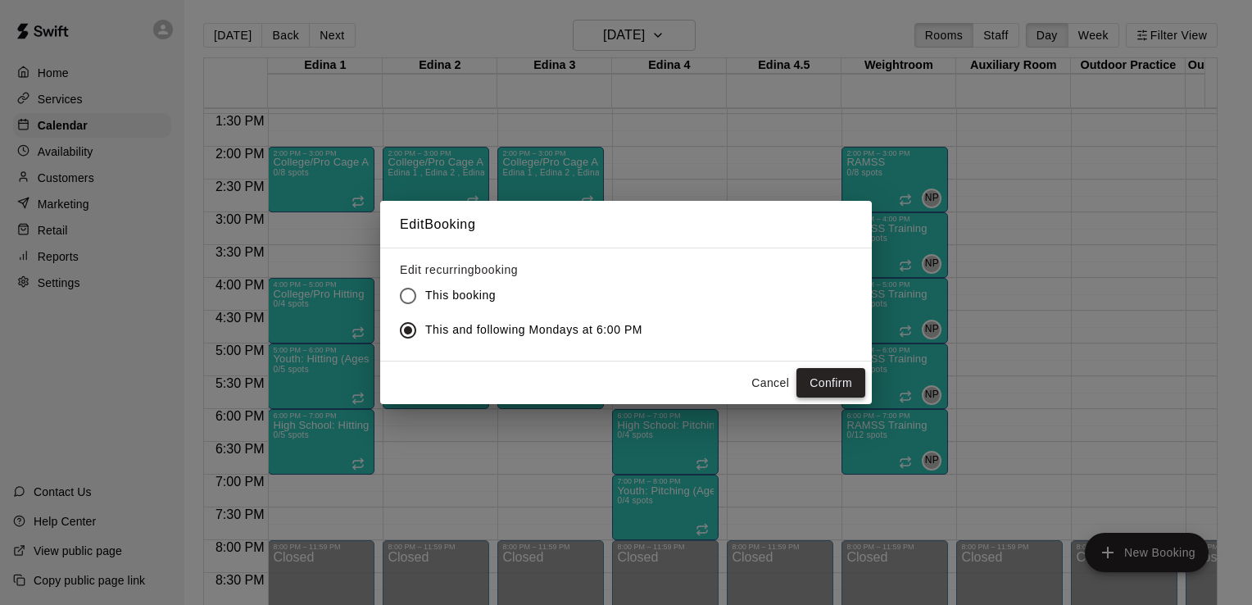
click at [833, 378] on button "Confirm" at bounding box center [831, 383] width 69 height 30
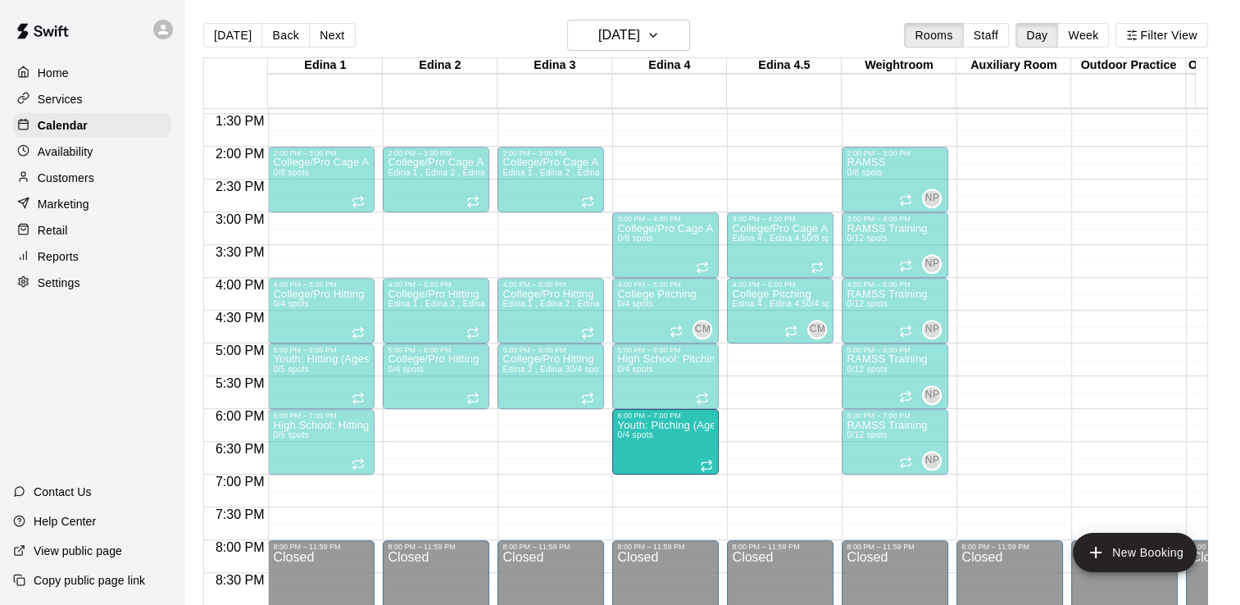
drag, startPoint x: 662, startPoint y: 497, endPoint x: 659, endPoint y: 442, distance: 55.8
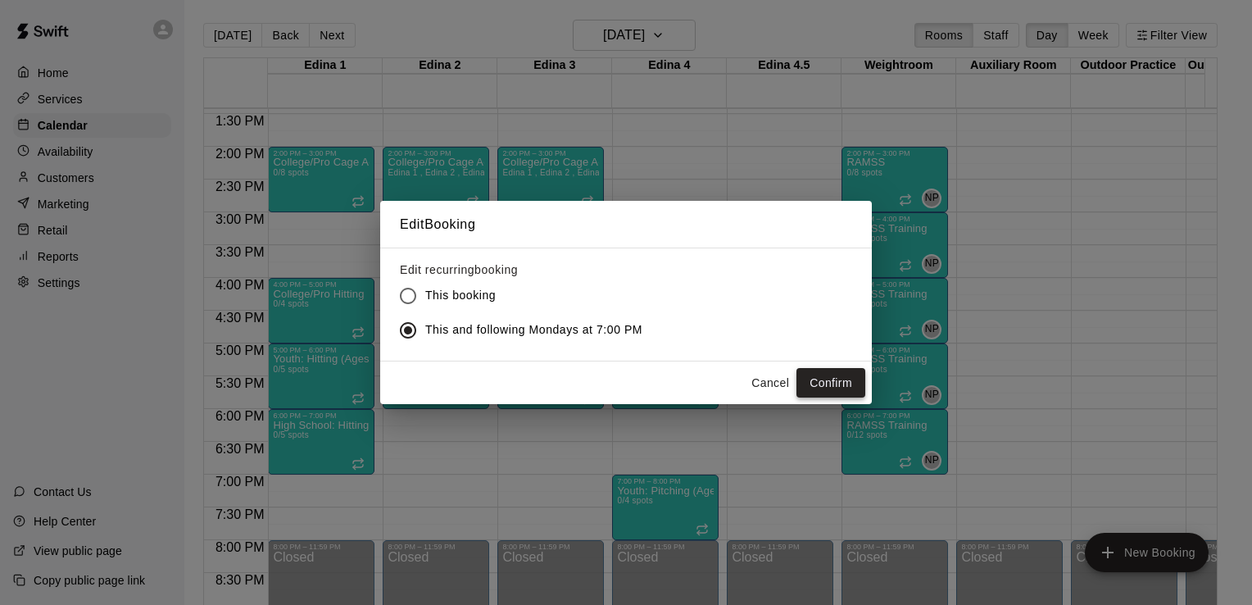
click at [836, 382] on button "Confirm" at bounding box center [831, 383] width 69 height 30
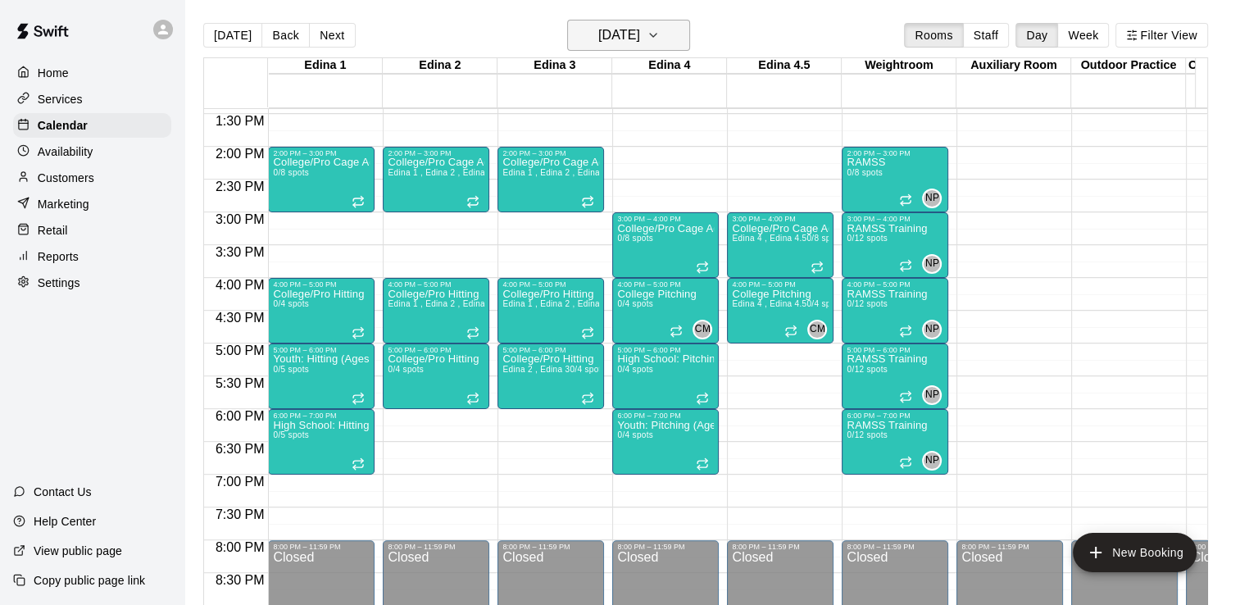
click at [660, 39] on icon "button" at bounding box center [653, 35] width 13 height 20
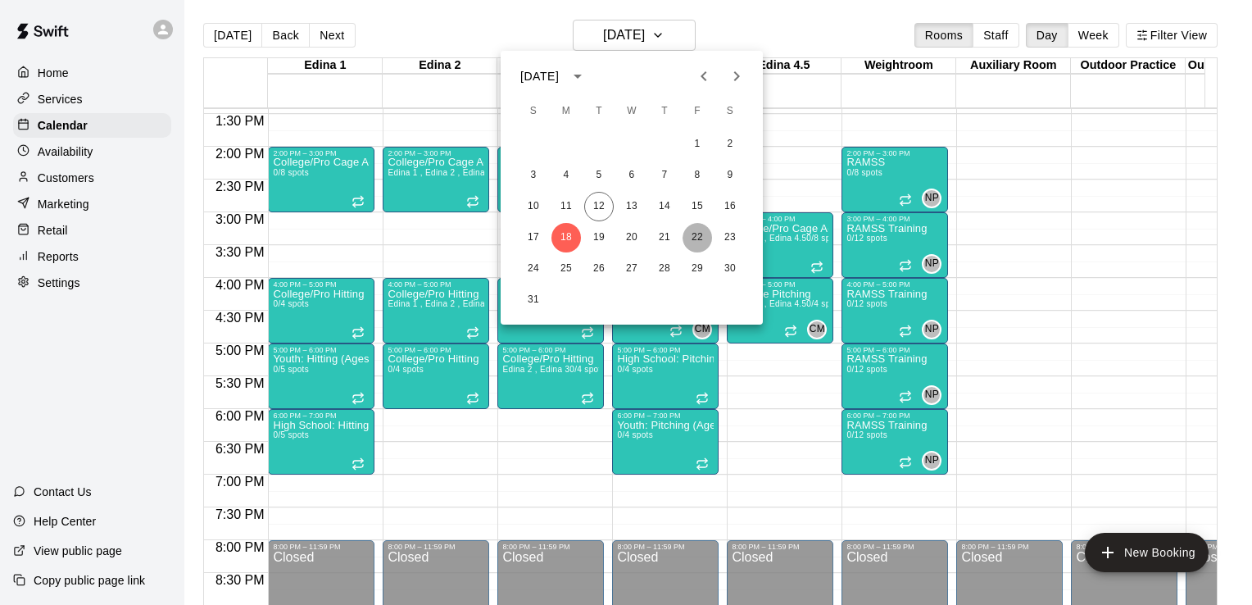
click at [697, 235] on button "22" at bounding box center [698, 238] width 30 height 30
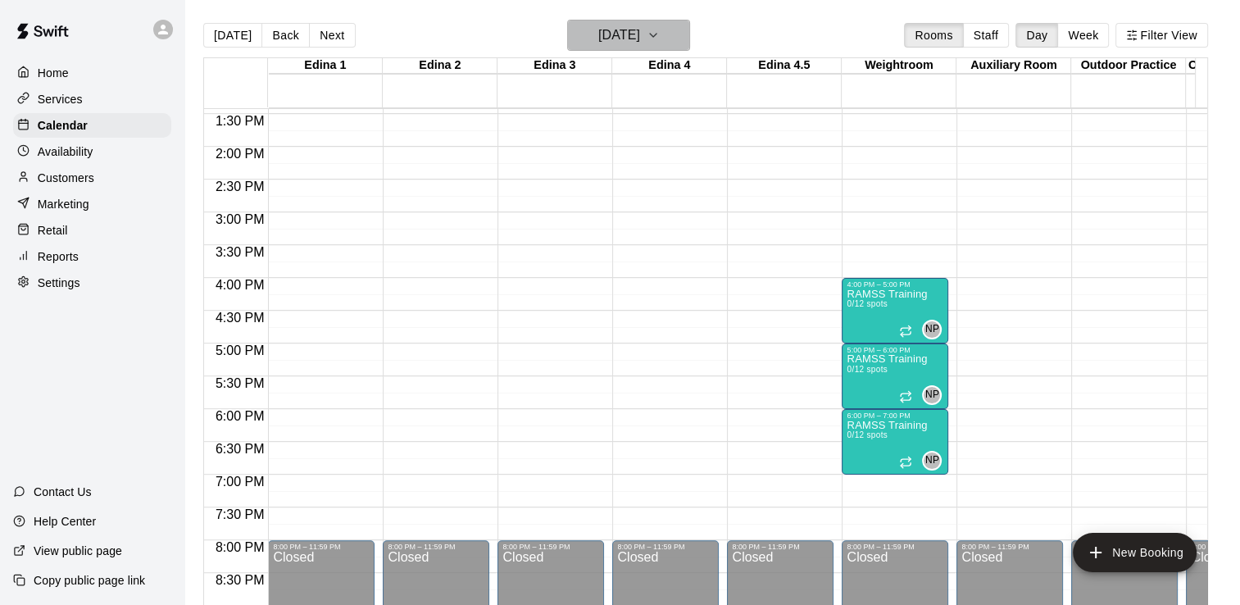
click at [660, 37] on icon "button" at bounding box center [653, 35] width 13 height 20
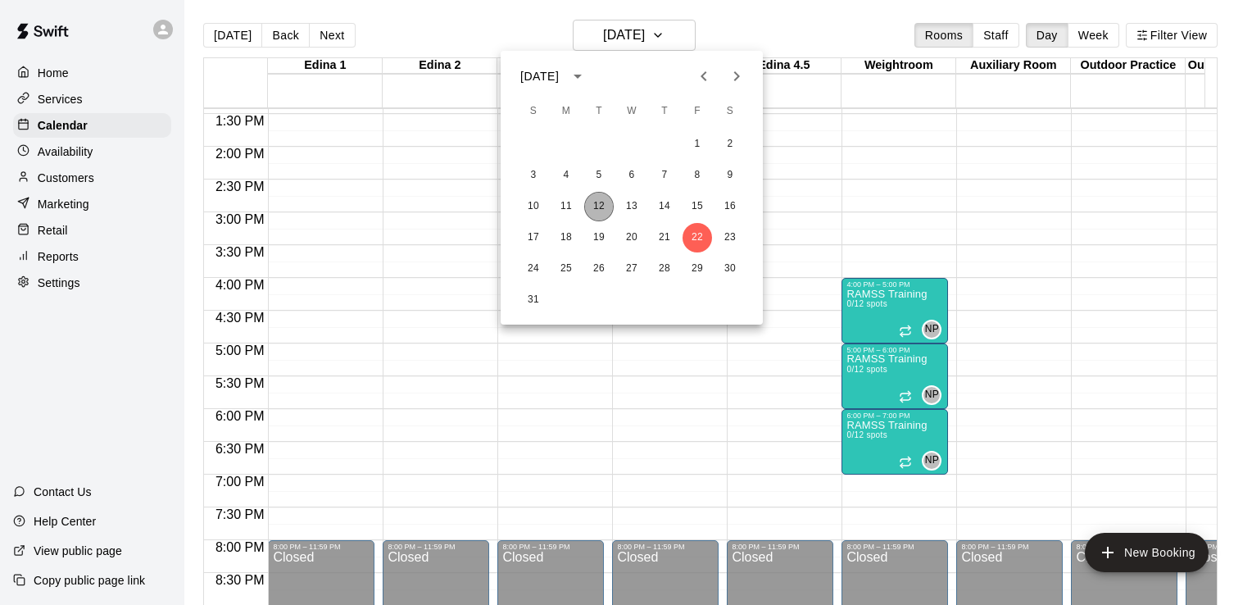
click at [604, 211] on button "12" at bounding box center [599, 207] width 30 height 30
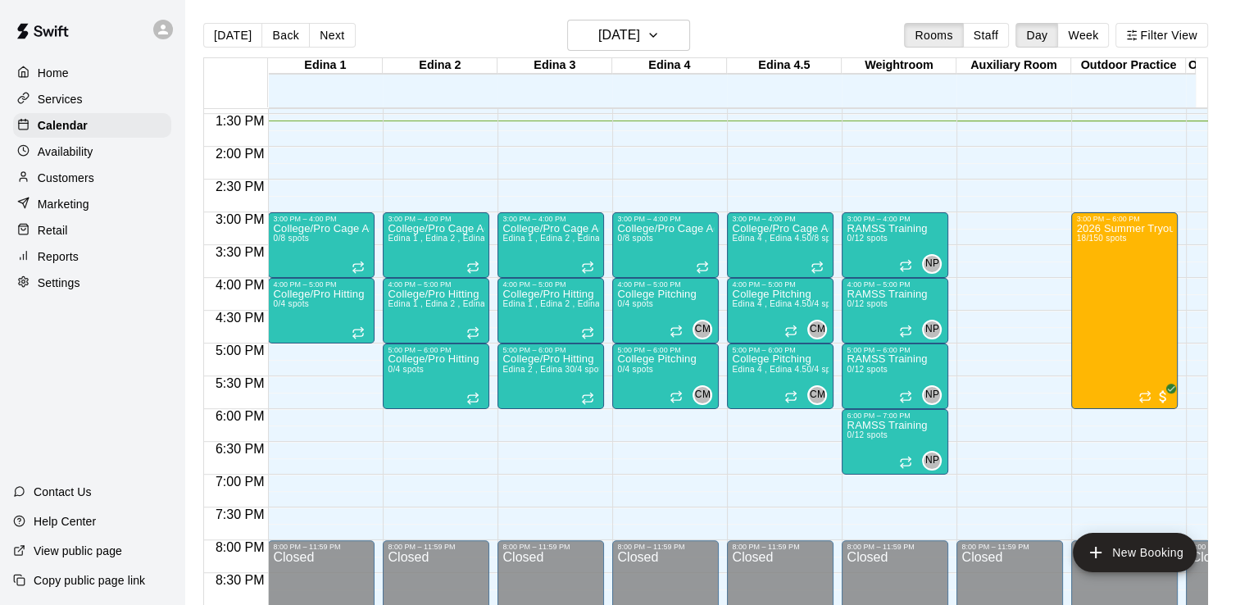
click at [928, 64] on div "Weightroom" at bounding box center [899, 66] width 115 height 16
click at [660, 39] on icon "button" at bounding box center [653, 35] width 13 height 20
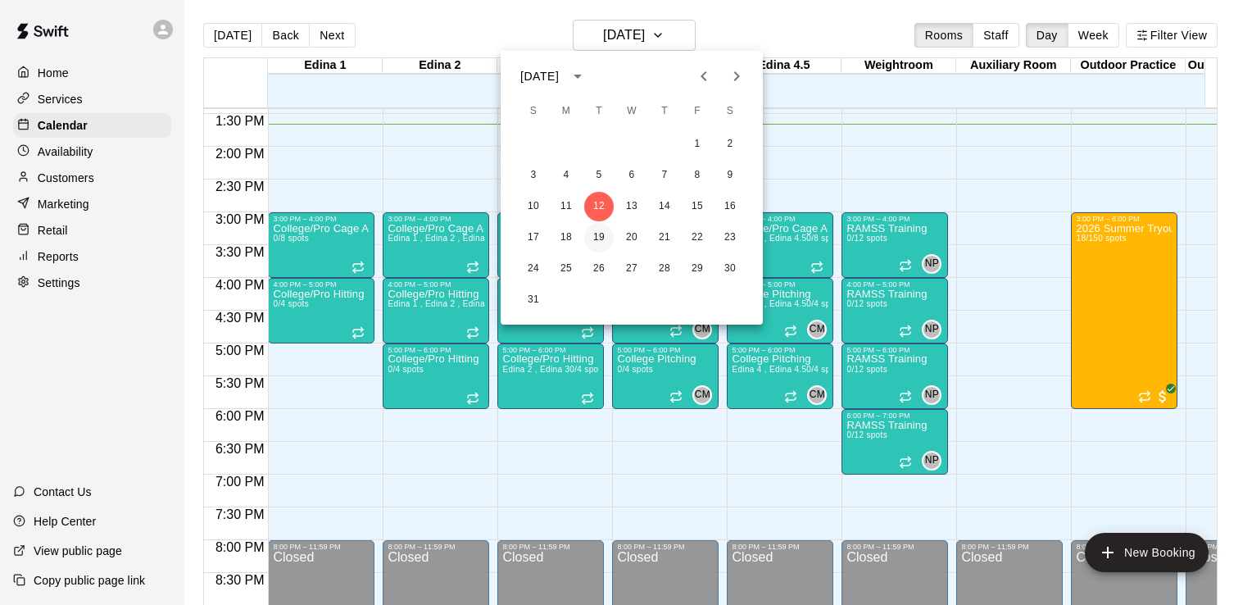
click at [599, 238] on button "19" at bounding box center [599, 238] width 30 height 30
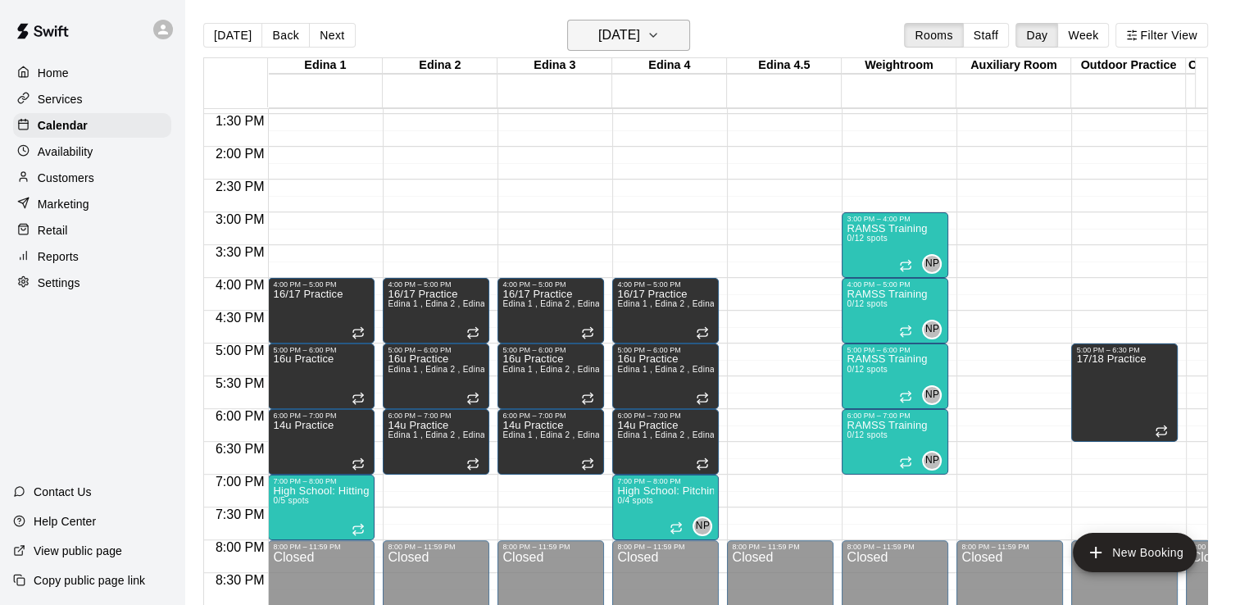
click at [656, 34] on icon "button" at bounding box center [653, 35] width 7 height 3
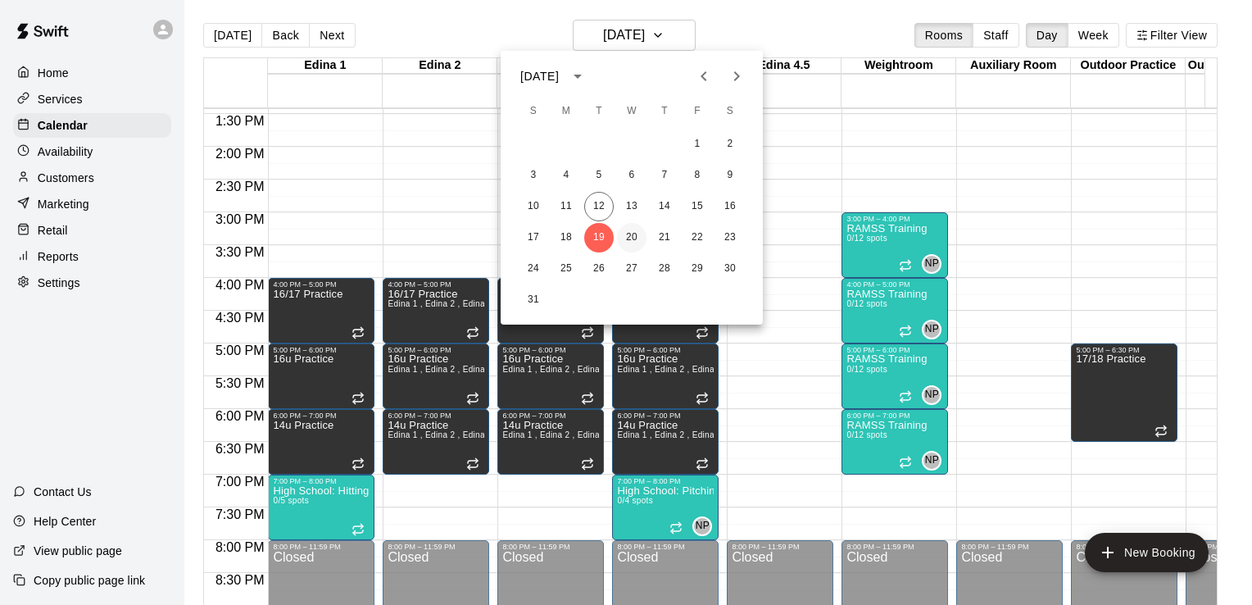
click at [630, 237] on button "20" at bounding box center [632, 238] width 30 height 30
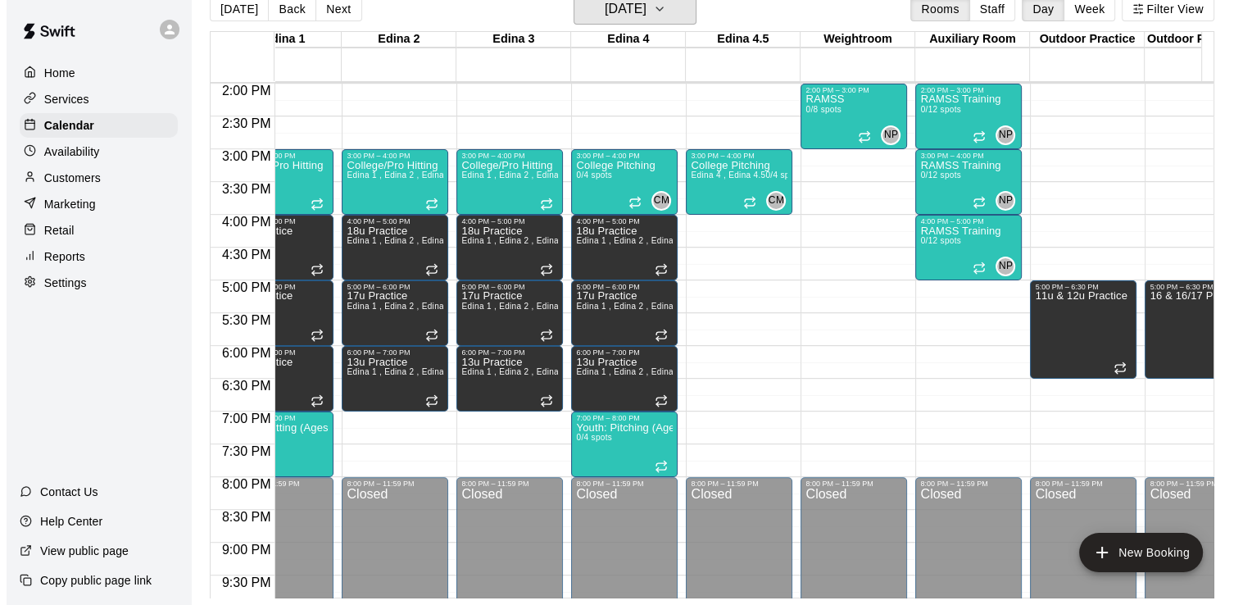
scroll to position [0, 0]
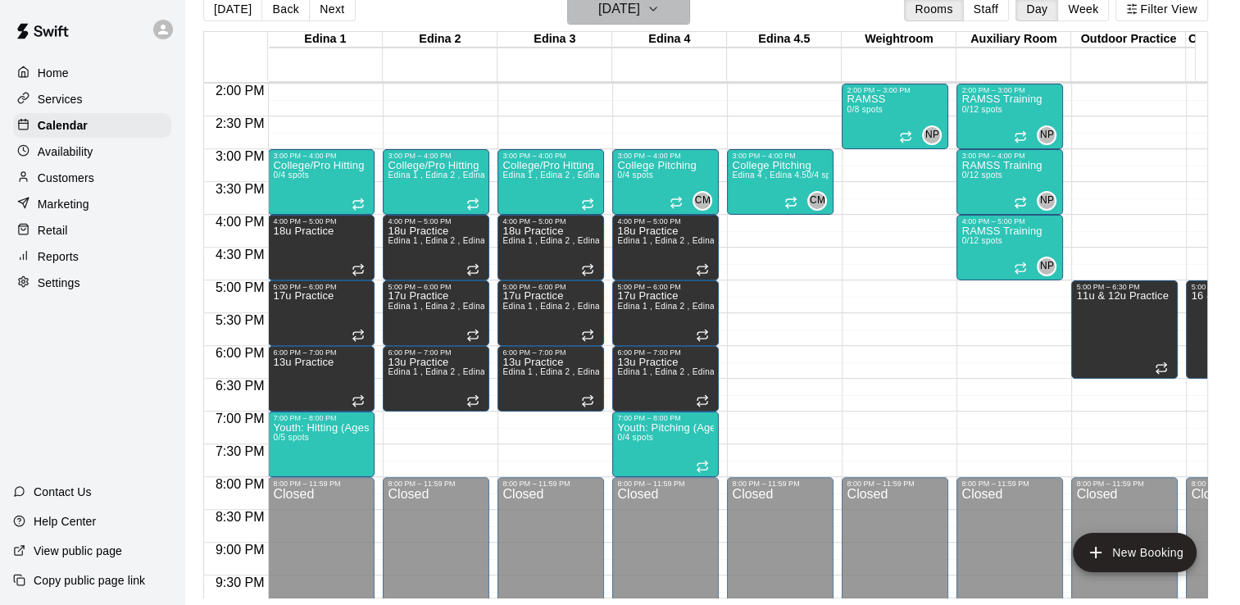
click at [660, 10] on icon "button" at bounding box center [653, 9] width 13 height 20
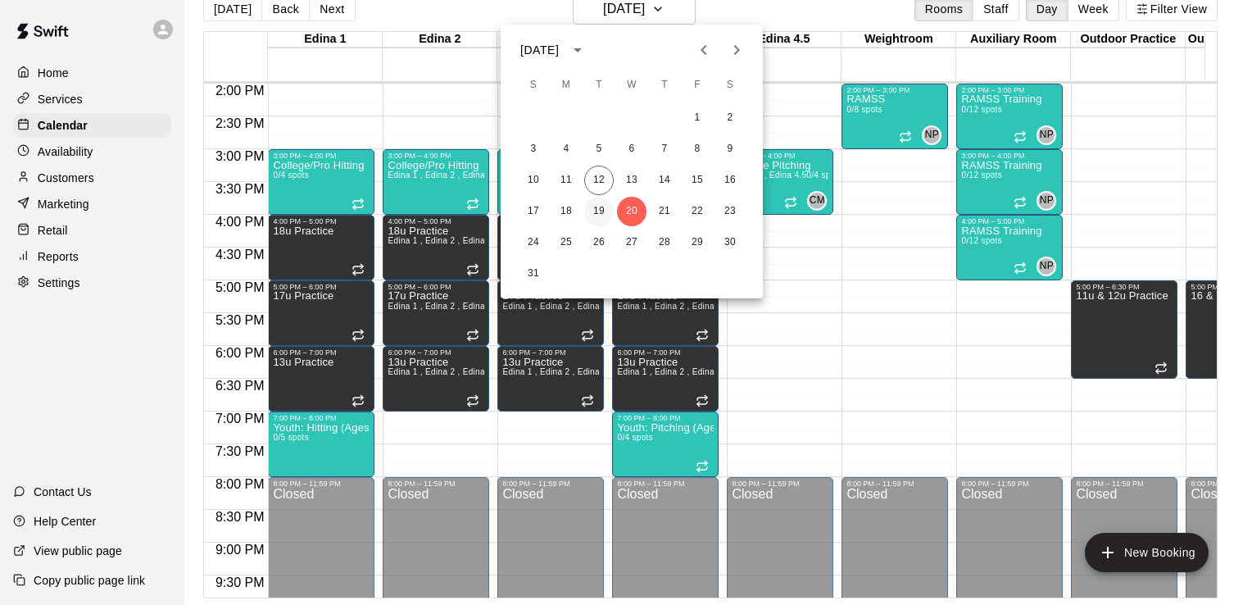
click at [597, 208] on button "19" at bounding box center [599, 212] width 30 height 30
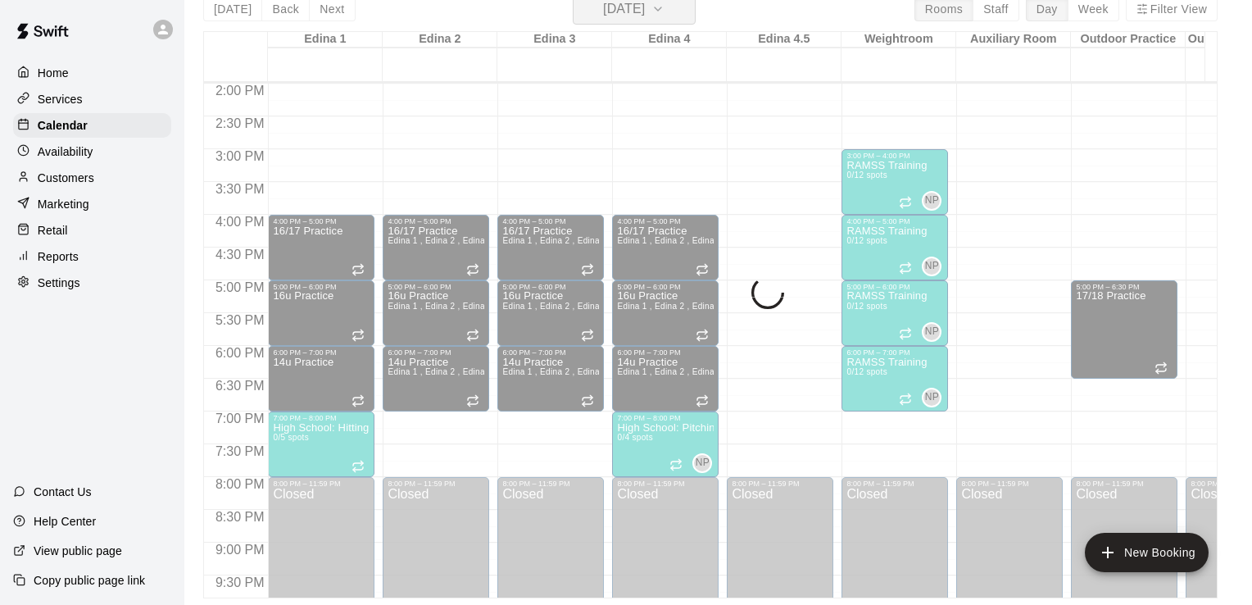
scroll to position [20, 0]
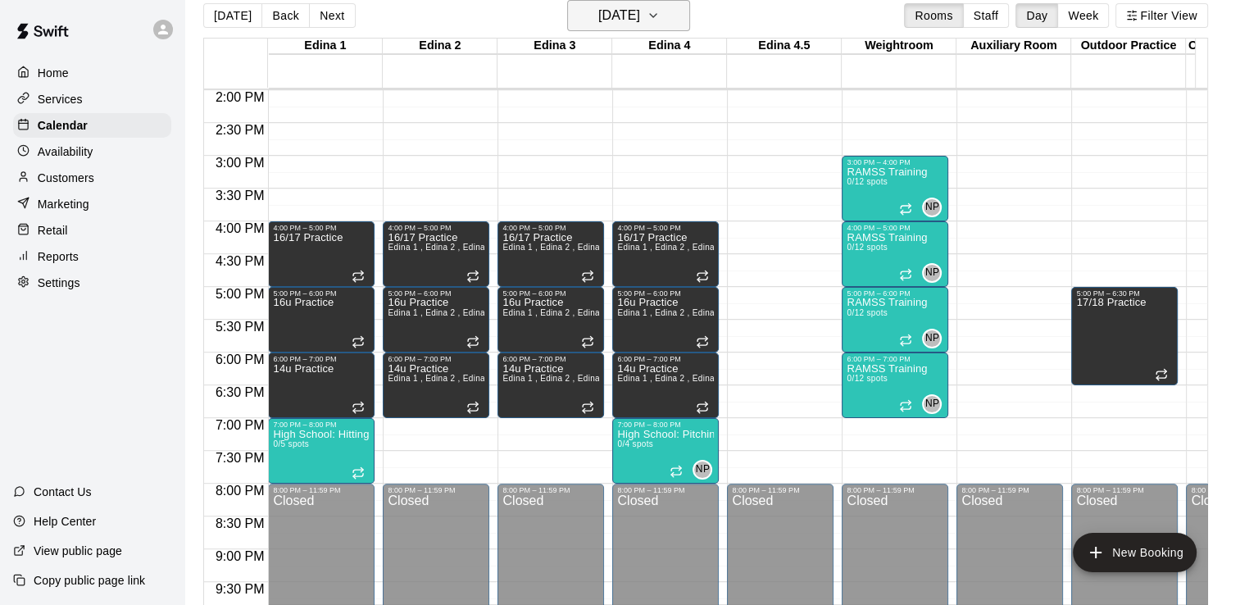
click at [660, 15] on icon "button" at bounding box center [653, 16] width 13 height 20
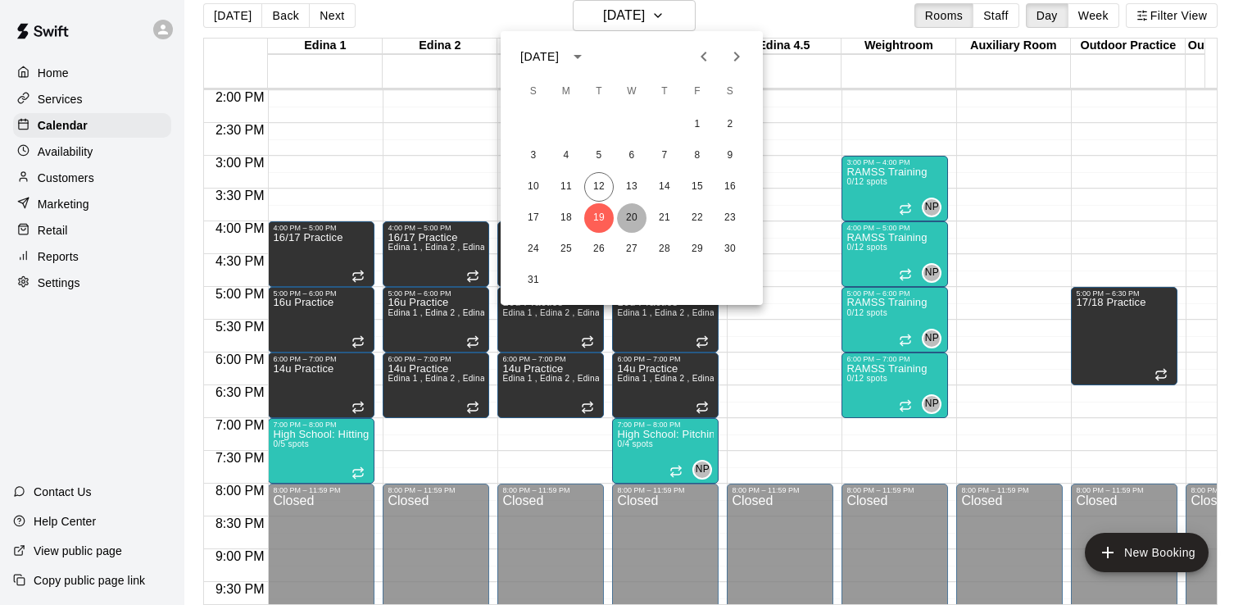
click at [636, 216] on button "20" at bounding box center [632, 218] width 30 height 30
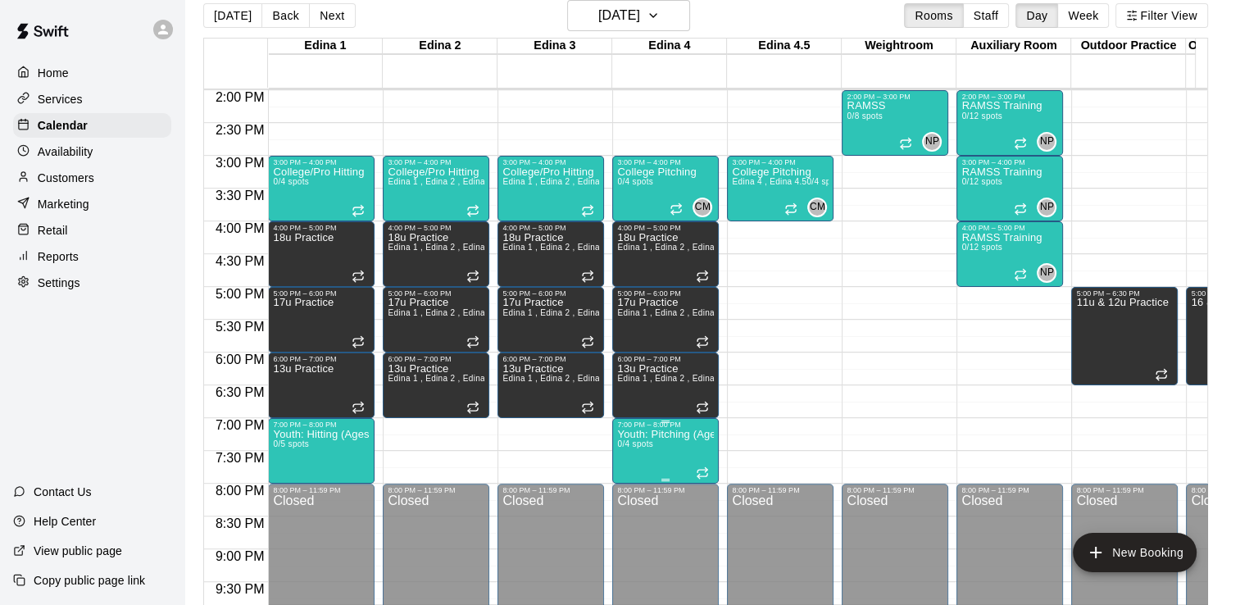
click at [672, 434] on p "Youth: Pitching (Ages 9U-13U)" at bounding box center [665, 434] width 97 height 0
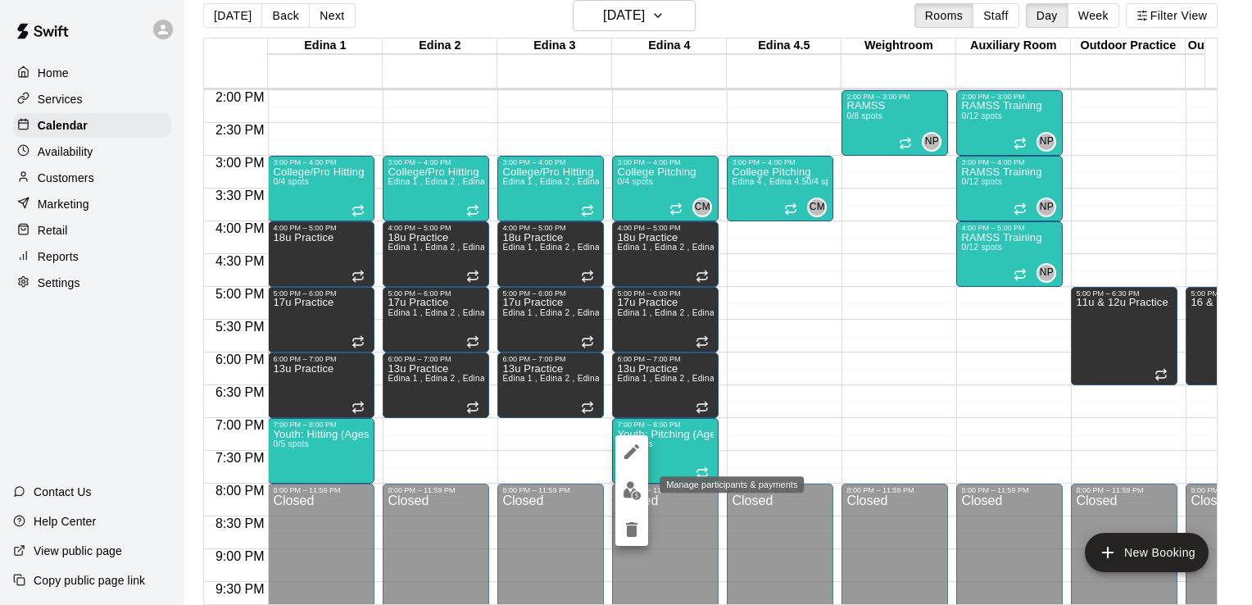
click at [629, 491] on img "edit" at bounding box center [632, 490] width 19 height 19
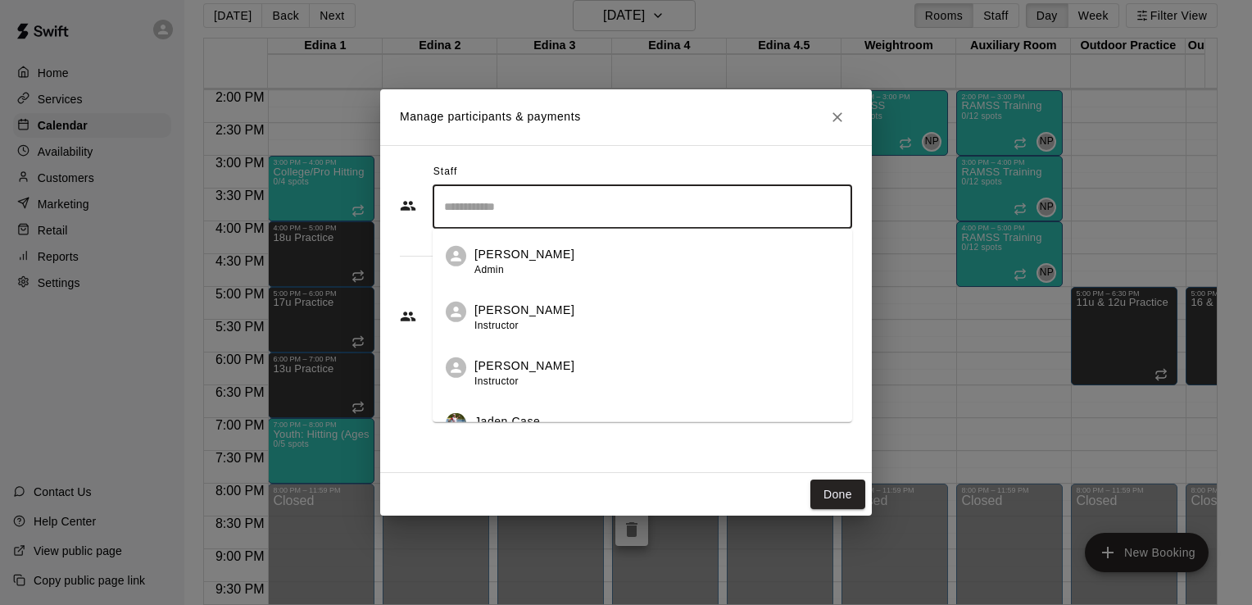
click at [734, 209] on input "Search staff" at bounding box center [642, 207] width 405 height 29
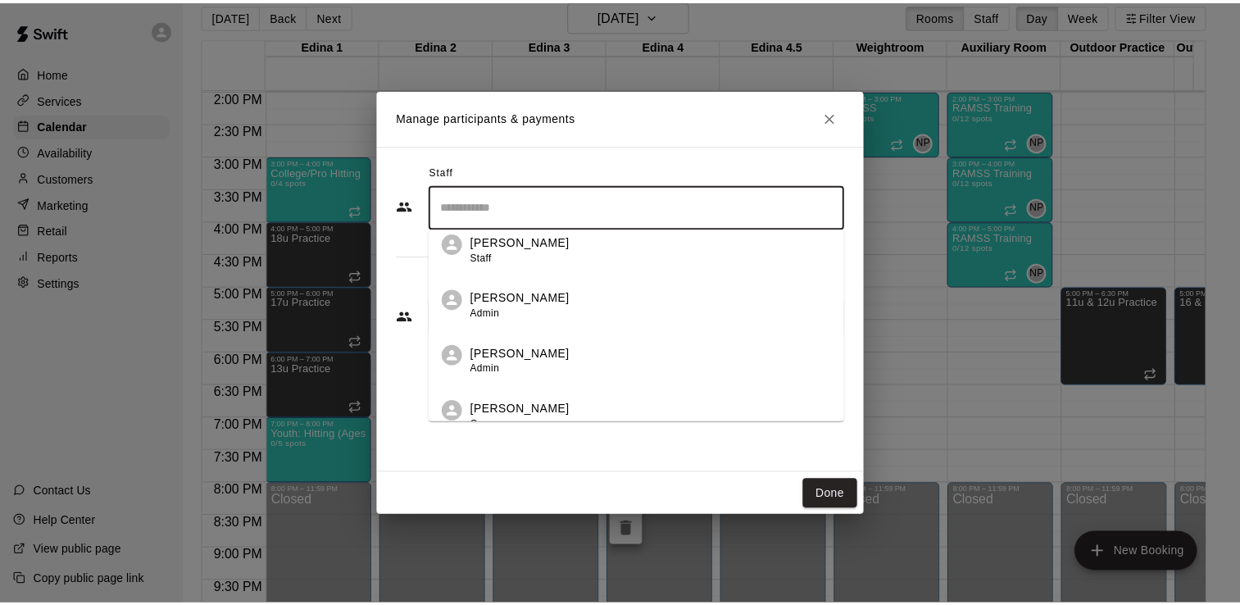
scroll to position [419, 0]
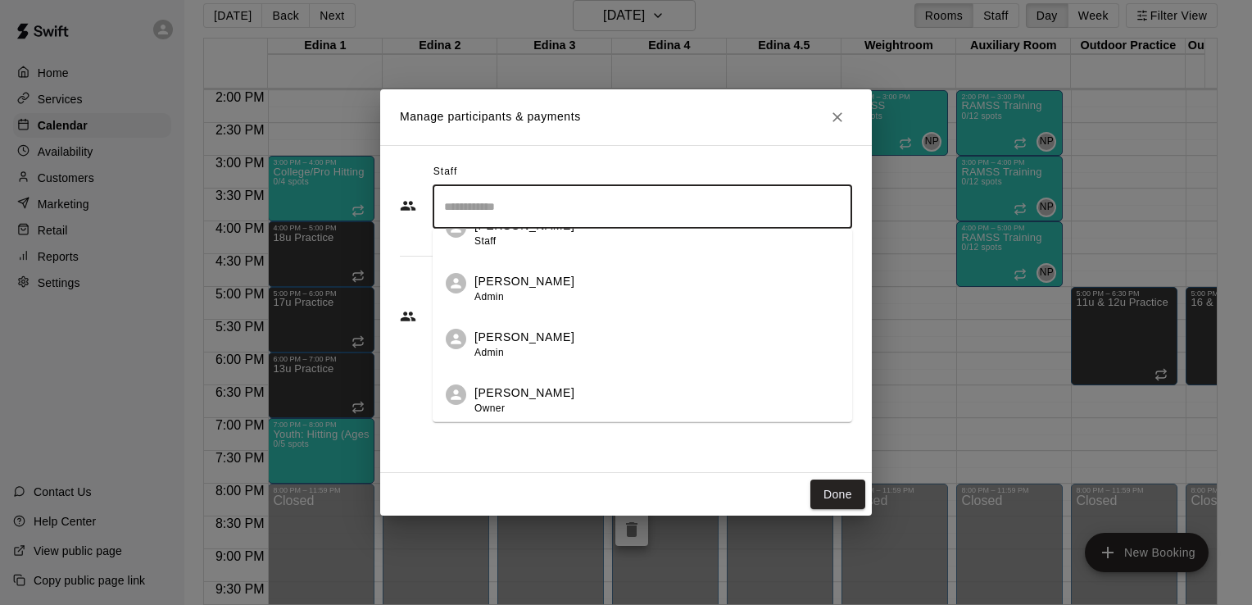
click at [556, 345] on p "[PERSON_NAME]" at bounding box center [524, 337] width 100 height 17
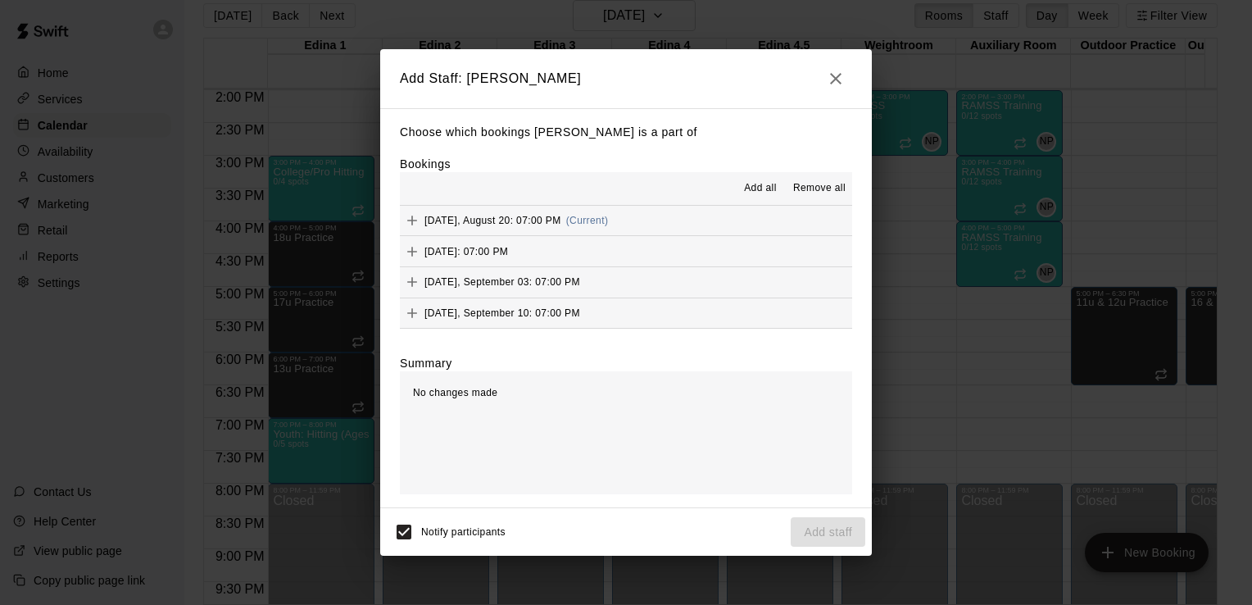
click at [764, 187] on span "Add all" at bounding box center [760, 188] width 33 height 16
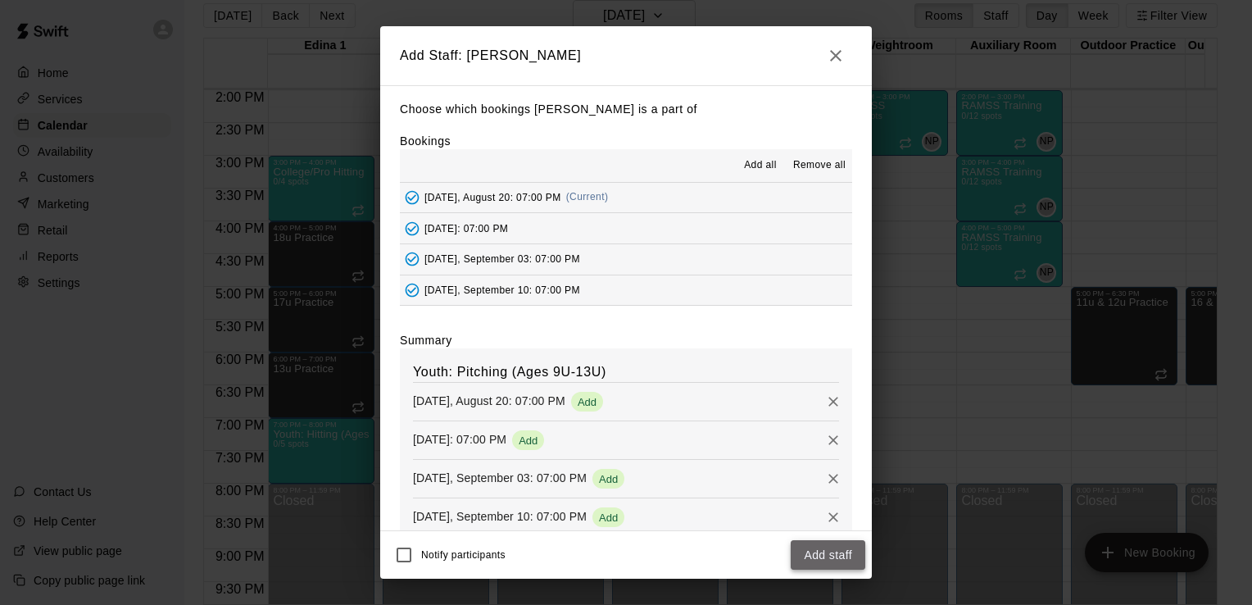
click at [830, 556] on button "Add staff" at bounding box center [828, 555] width 75 height 30
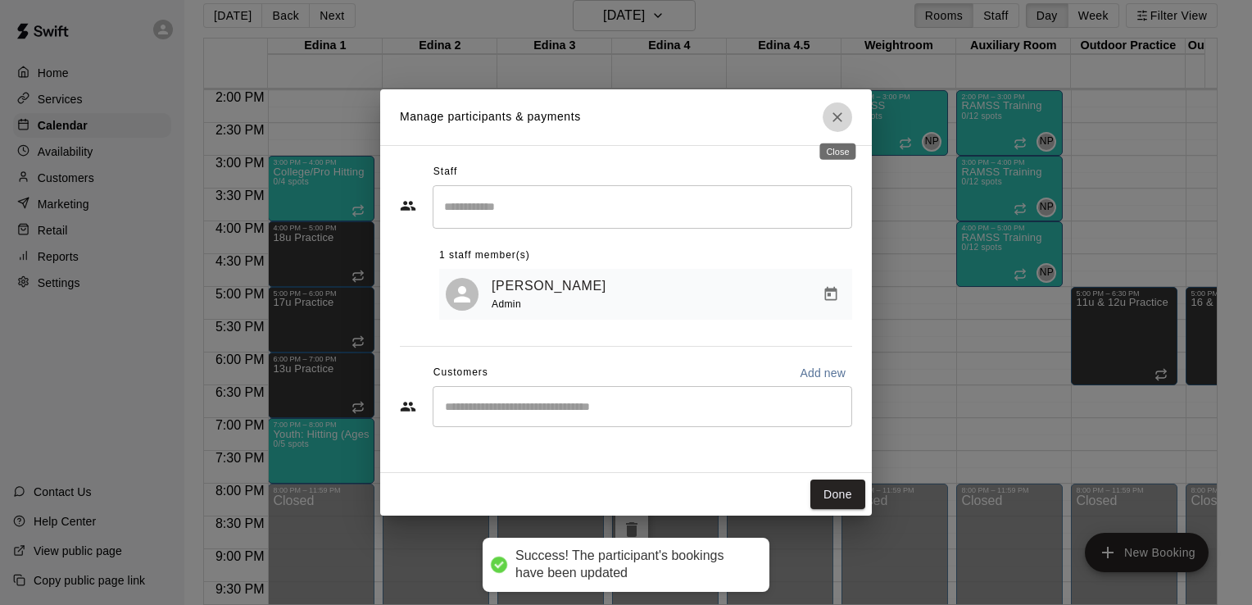
click at [841, 120] on icon "Close" at bounding box center [838, 117] width 10 height 10
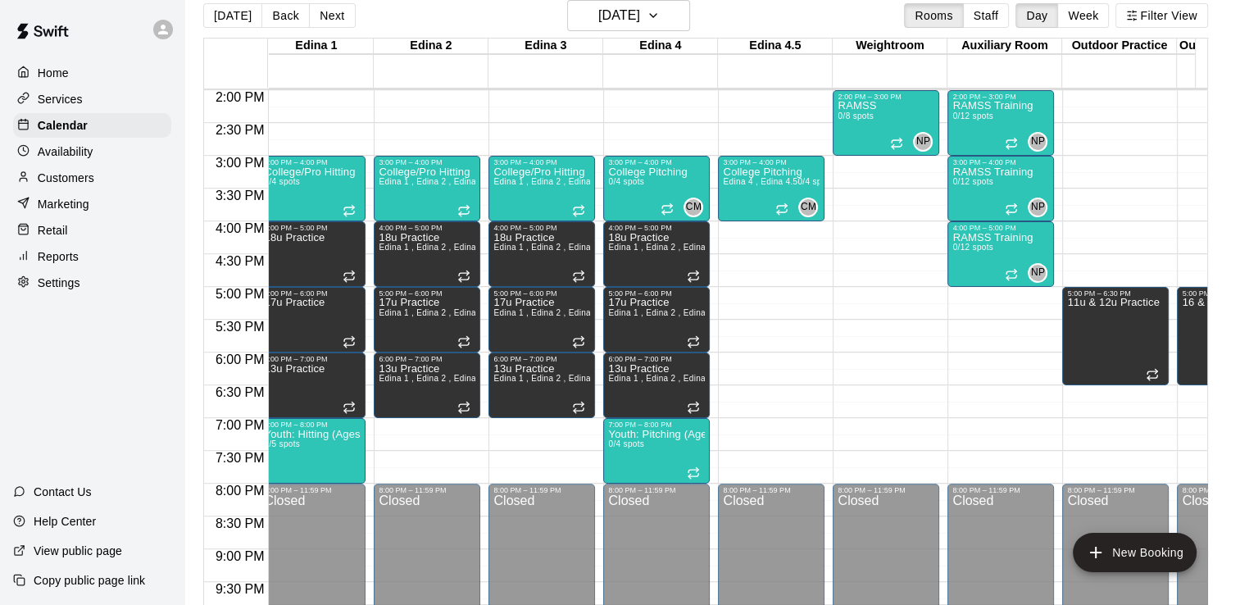
scroll to position [0, 0]
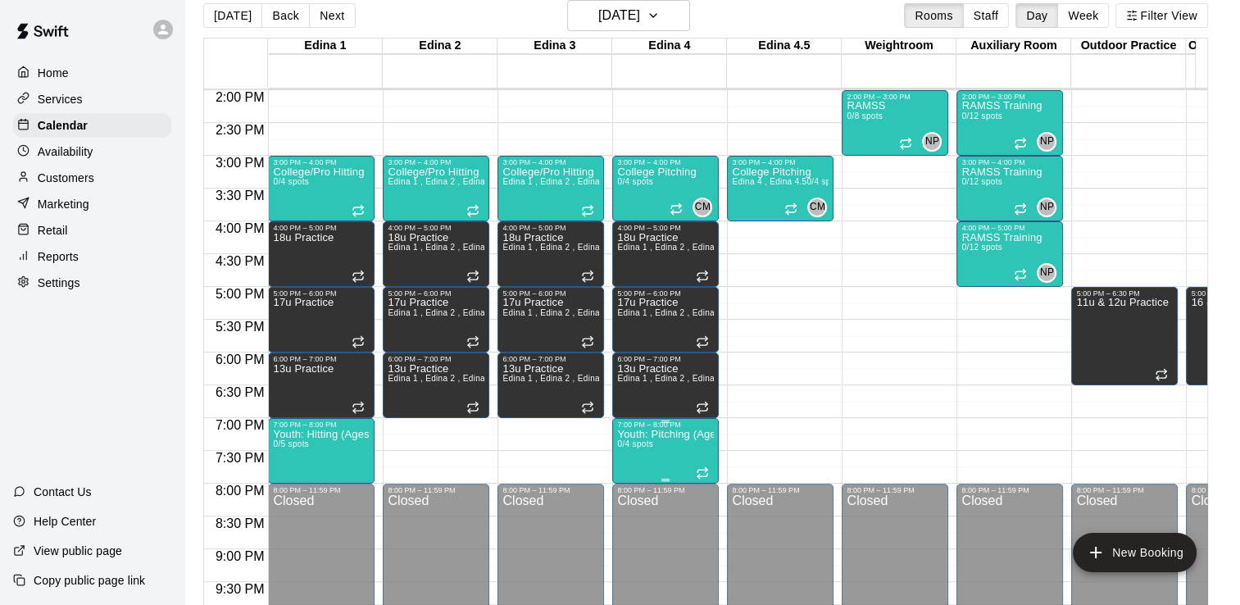
click at [675, 434] on p "Youth: Pitching (Ages 9U-13U)" at bounding box center [665, 434] width 97 height 0
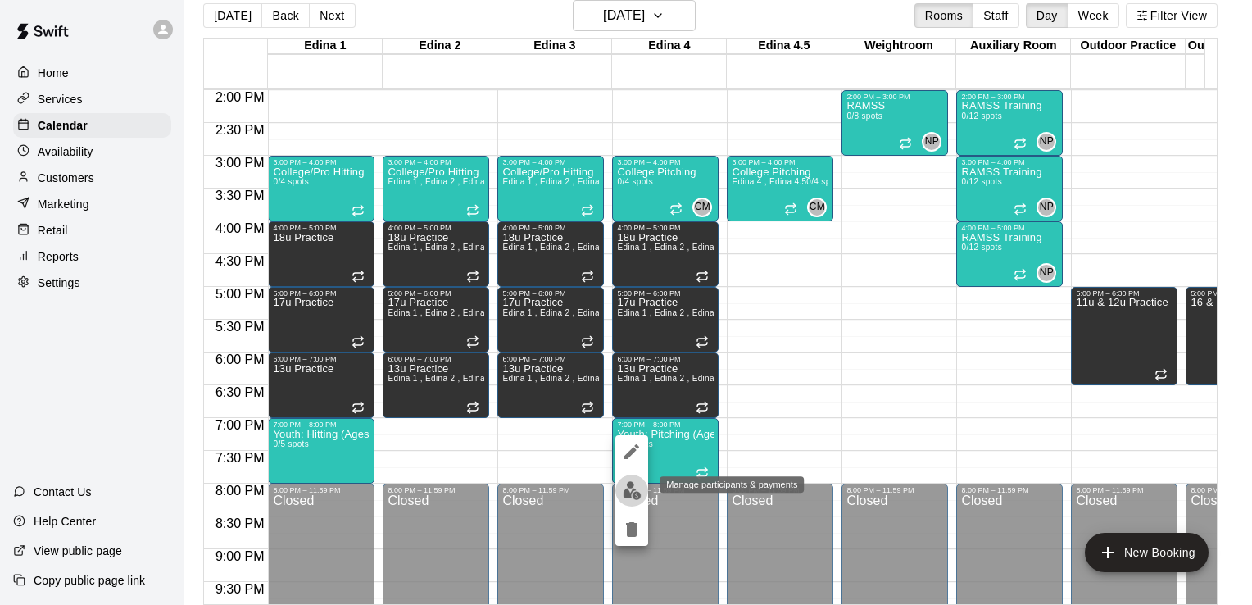
click at [635, 497] on img "edit" at bounding box center [632, 490] width 19 height 19
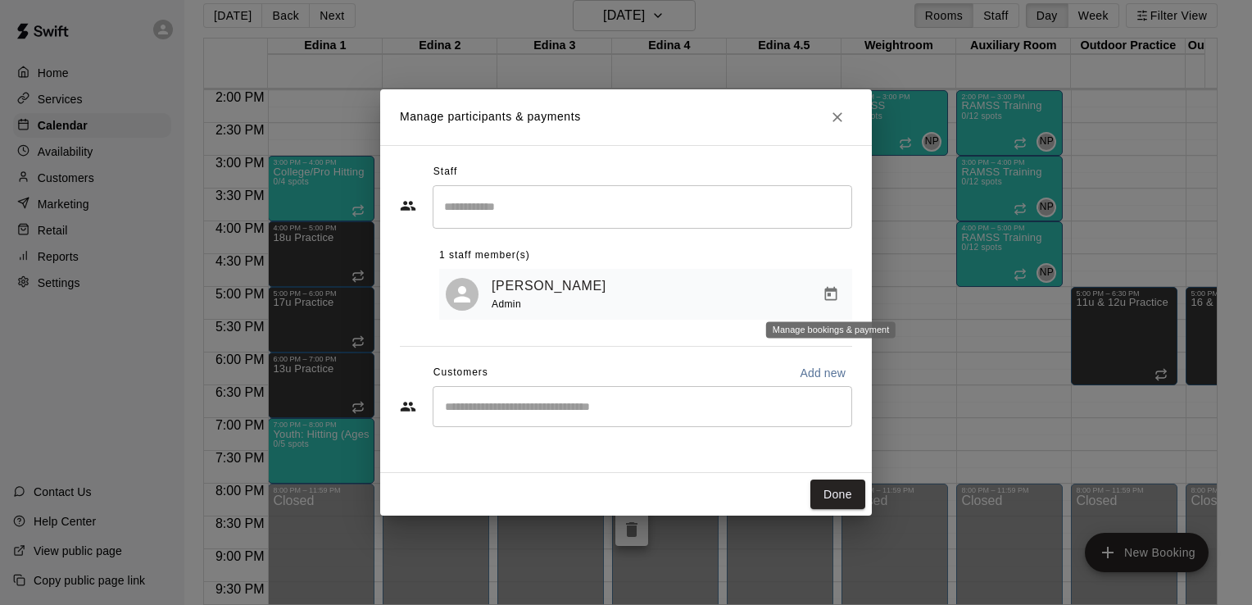
click at [833, 292] on icon "Manage bookings & payment" at bounding box center [831, 294] width 12 height 14
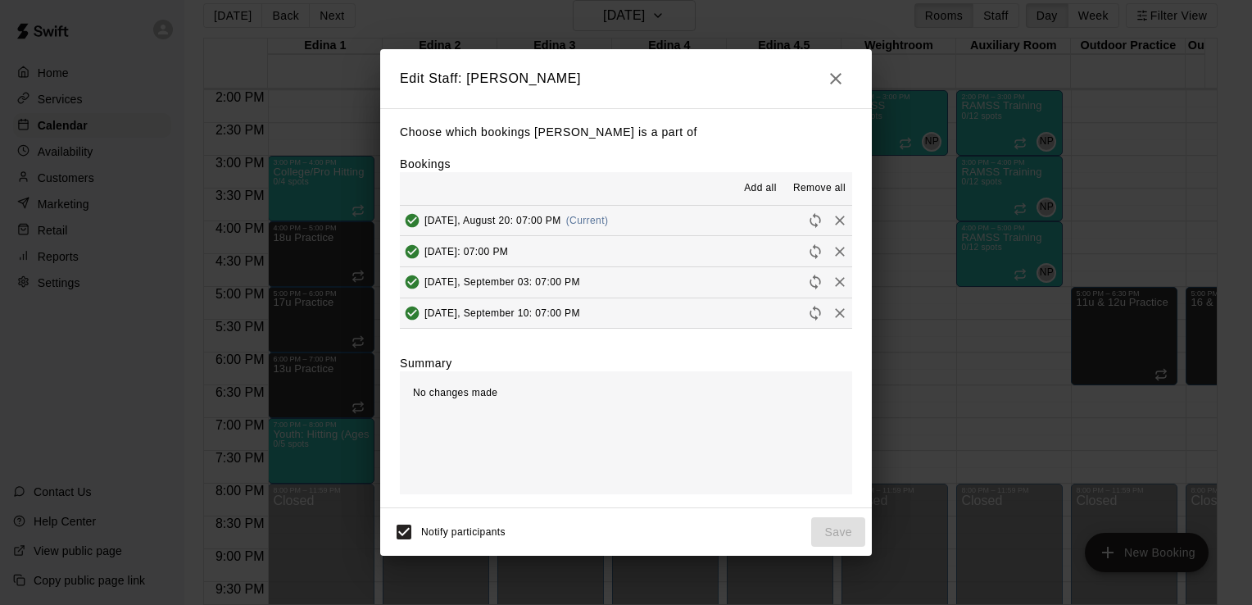
click at [808, 188] on span "Remove all" at bounding box center [819, 188] width 52 height 16
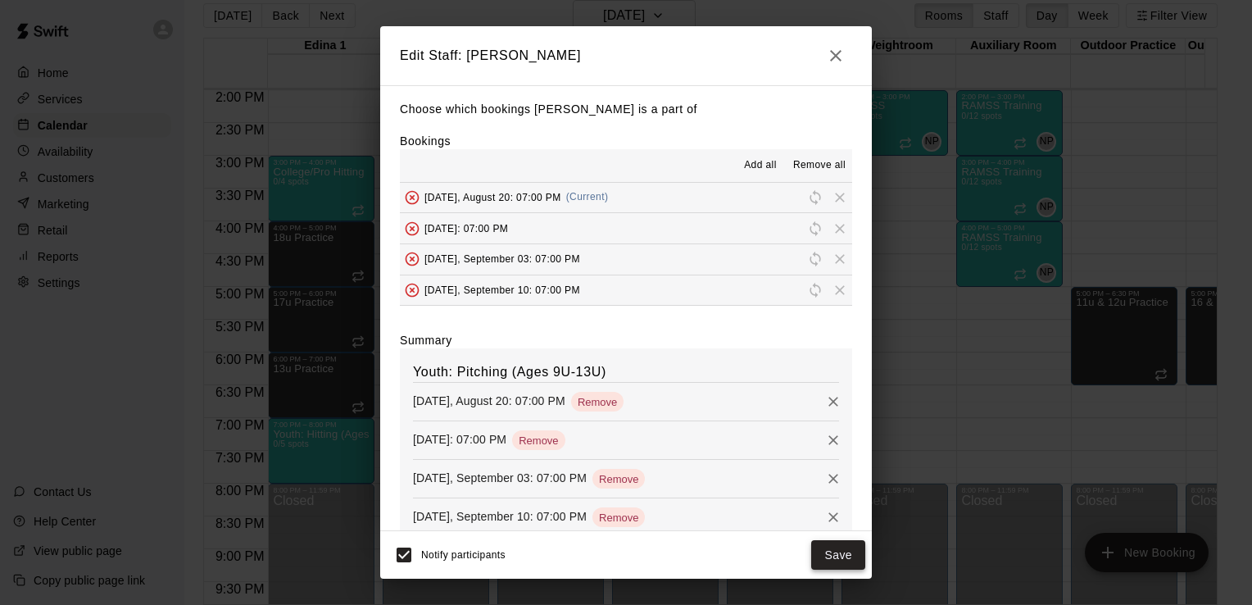
click at [851, 547] on button "Save" at bounding box center [838, 555] width 54 height 30
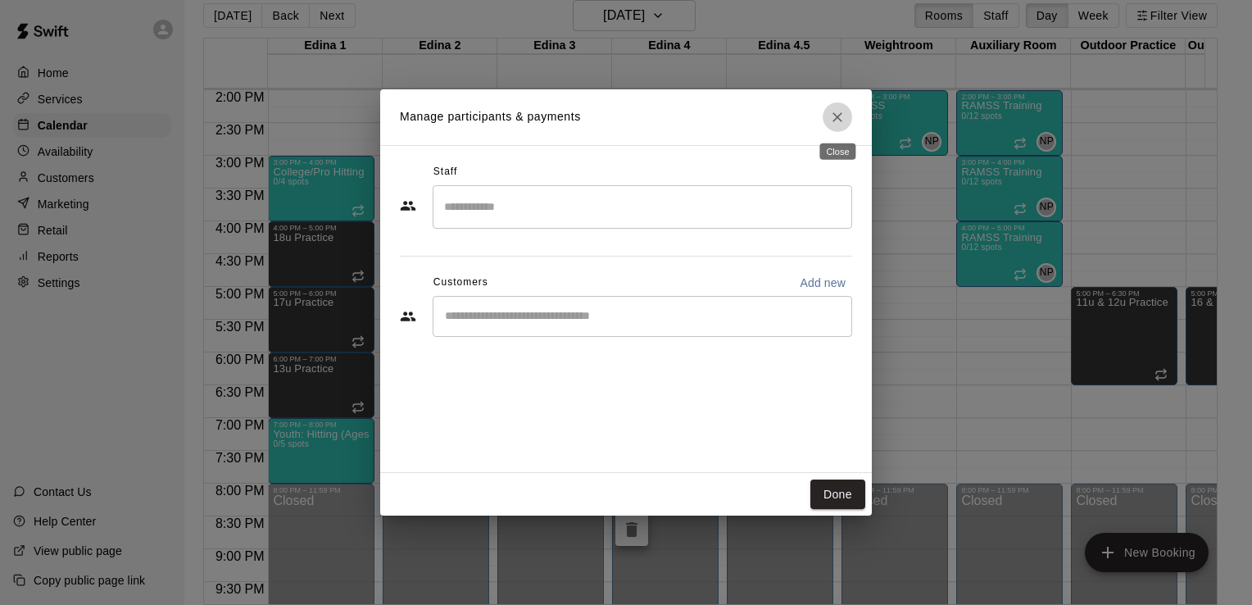
click at [833, 116] on icon "Close" at bounding box center [837, 117] width 16 height 16
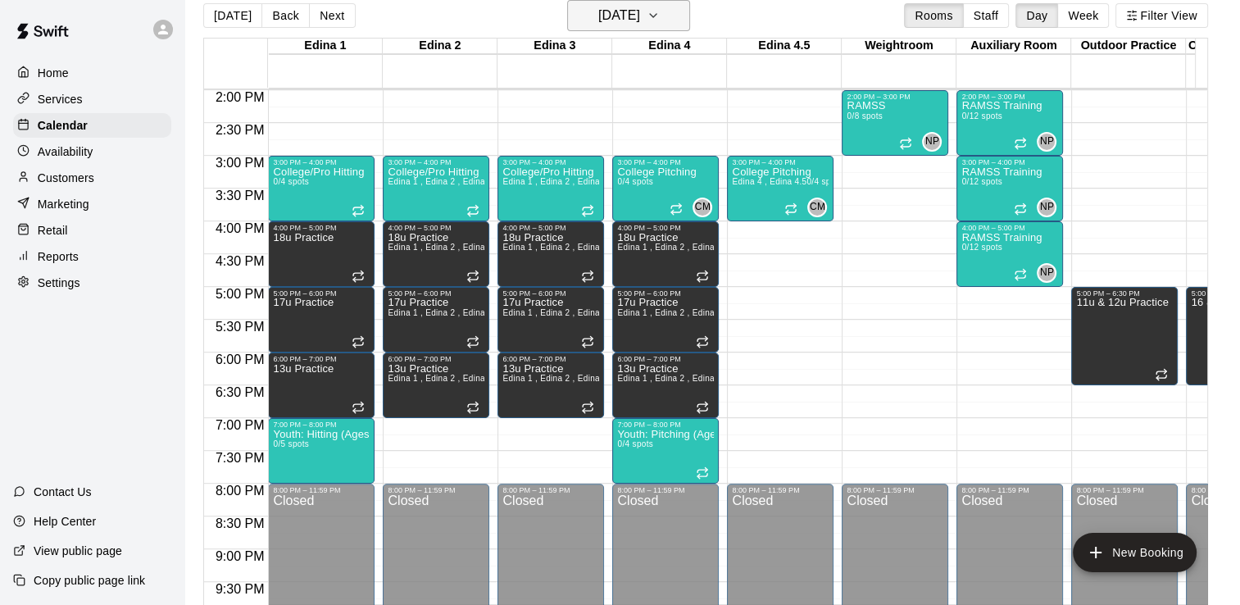
click at [656, 16] on icon "button" at bounding box center [653, 15] width 7 height 3
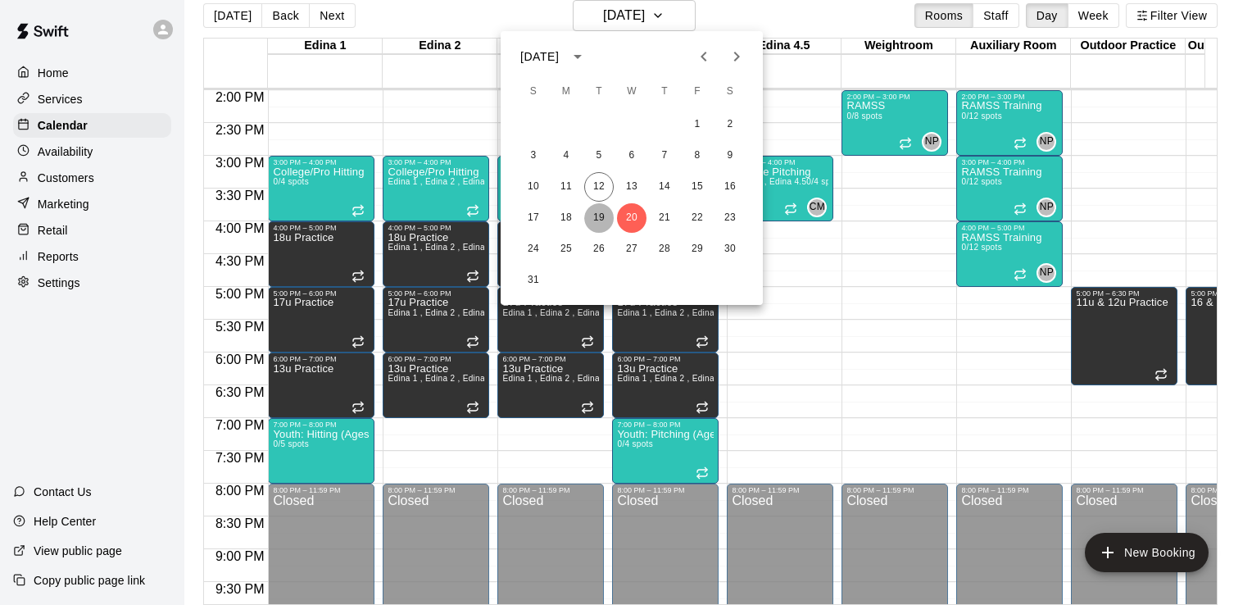
click at [599, 215] on button "19" at bounding box center [599, 218] width 30 height 30
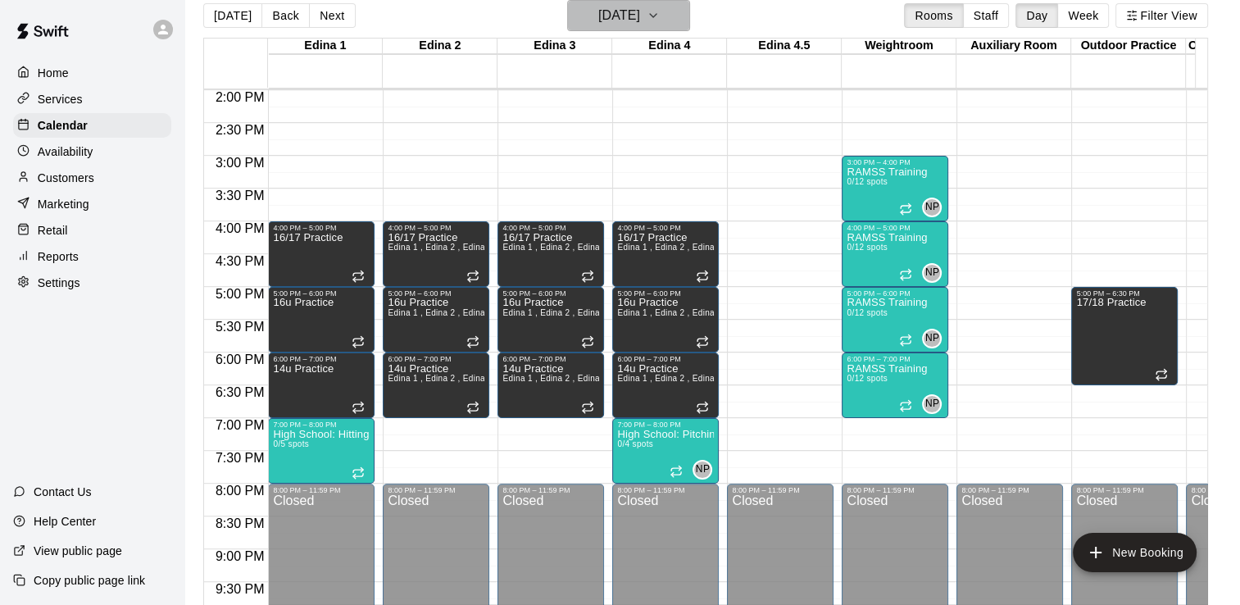
click at [660, 16] on icon "button" at bounding box center [653, 16] width 13 height 20
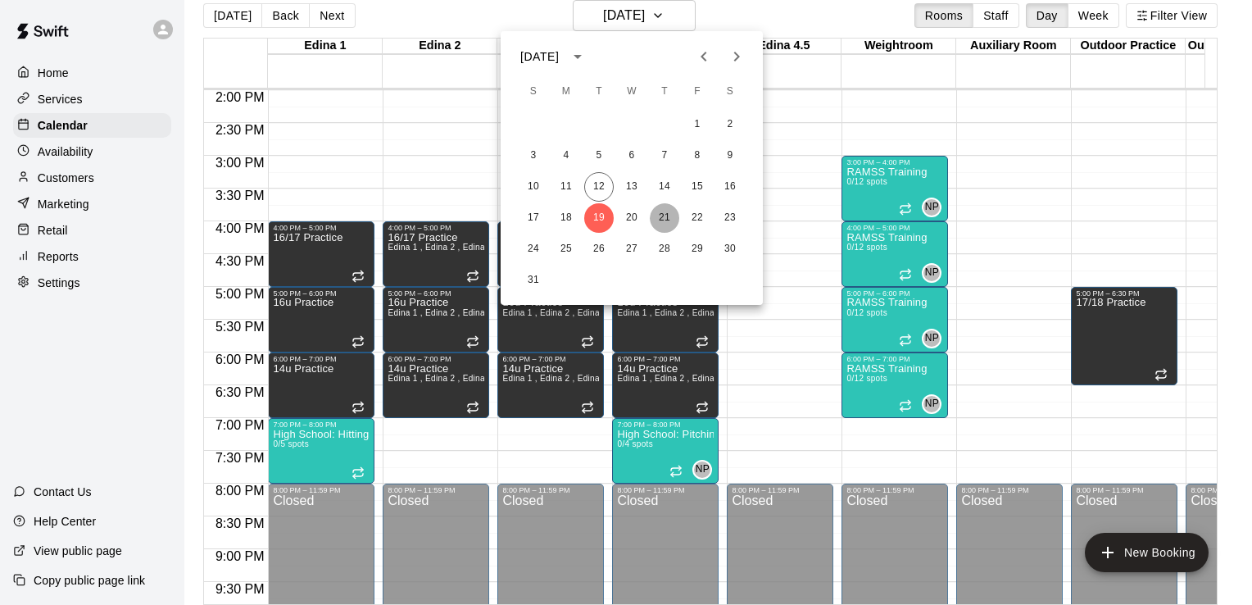
click at [667, 216] on button "21" at bounding box center [665, 218] width 30 height 30
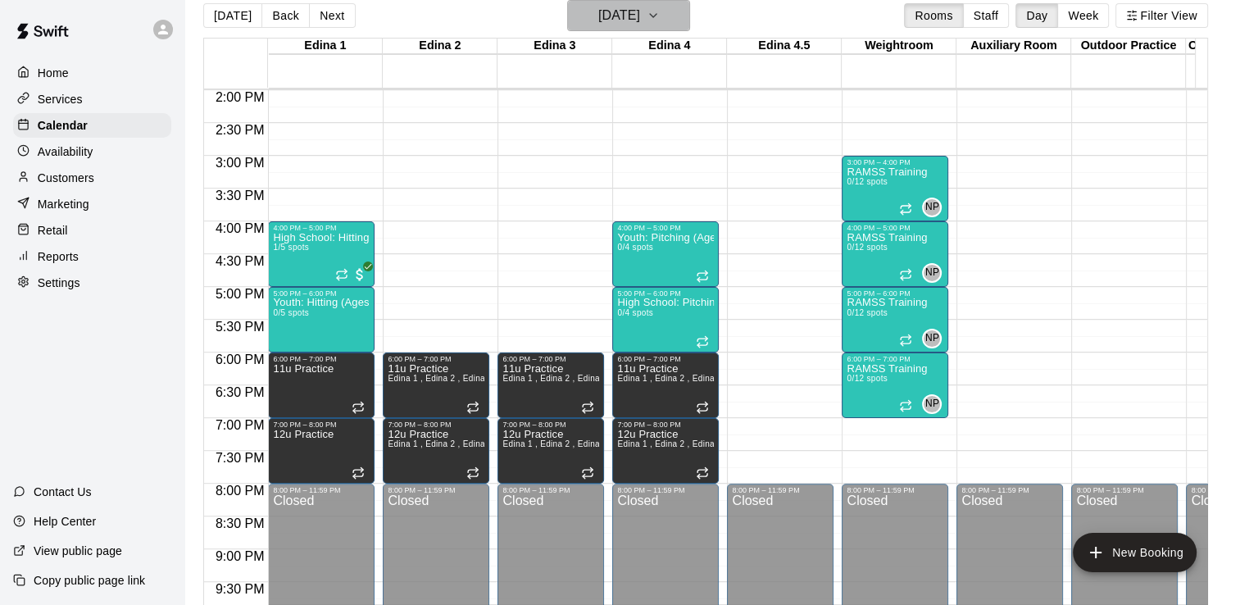
click at [660, 21] on icon "button" at bounding box center [653, 16] width 13 height 20
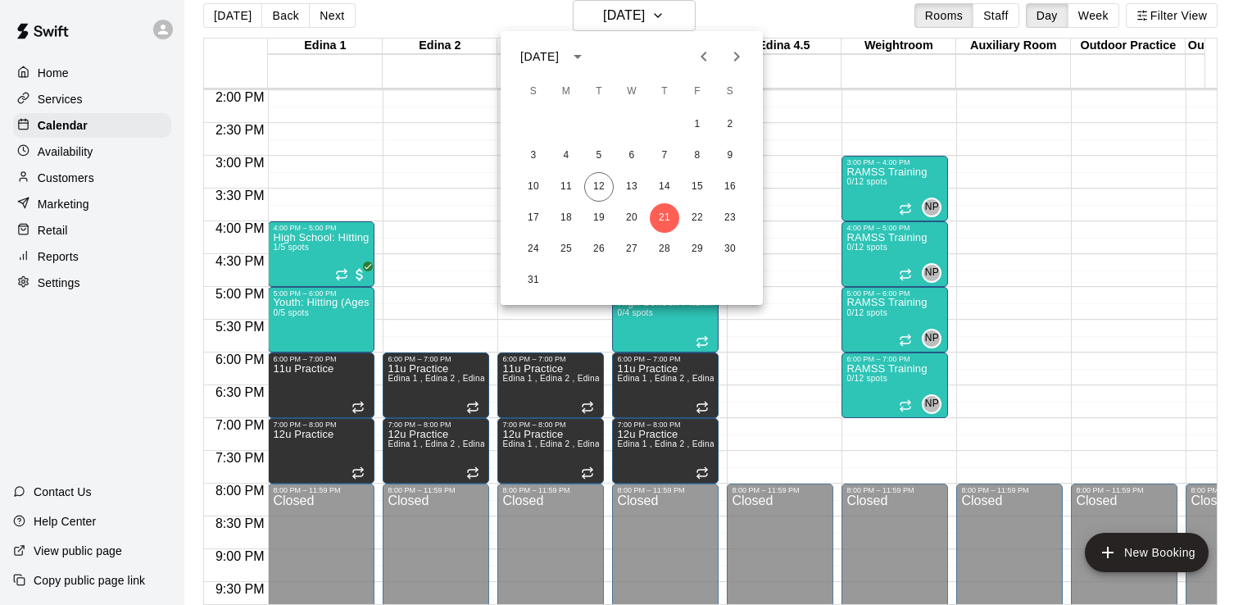
click at [764, 402] on div at bounding box center [626, 302] width 1252 height 605
